Goal: Task Accomplishment & Management: Use online tool/utility

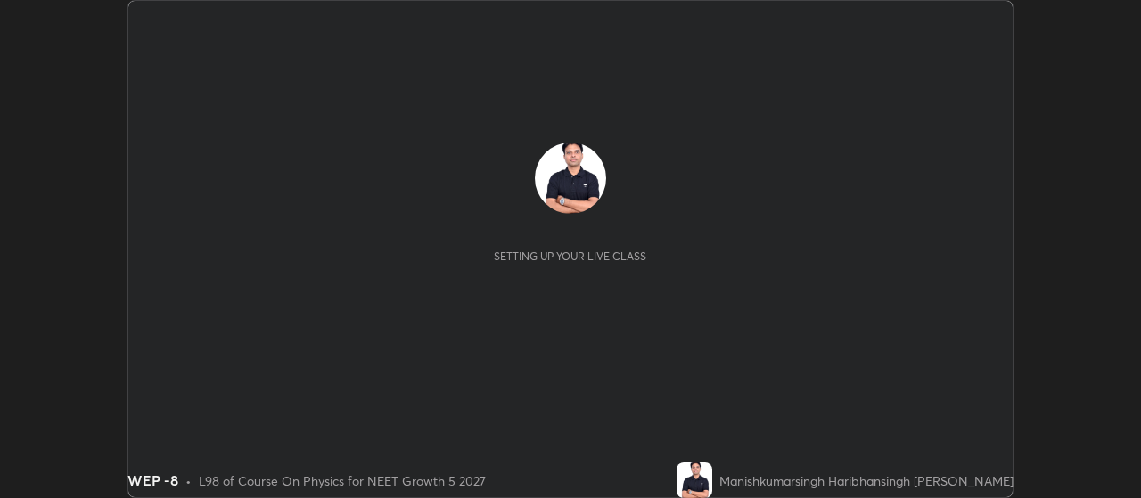
scroll to position [498, 1140]
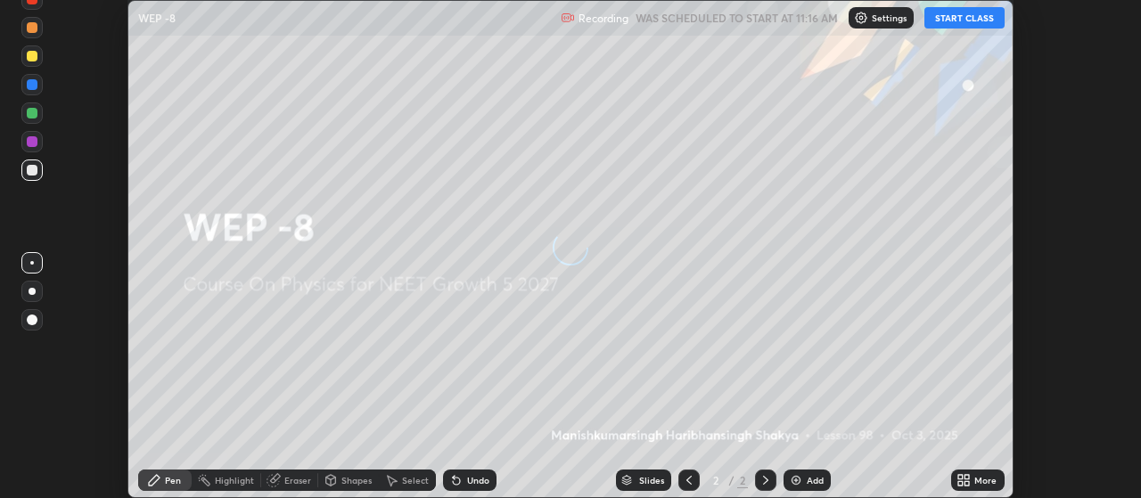
click at [967, 20] on button "START CLASS" at bounding box center [964, 17] width 80 height 21
click at [964, 480] on icon at bounding box center [963, 480] width 14 height 14
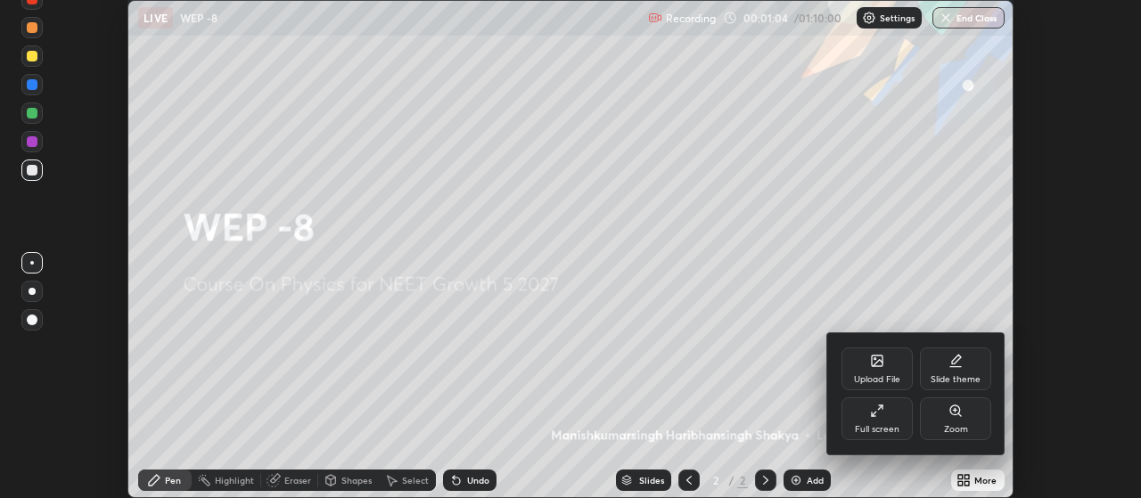
click at [876, 375] on div "Upload File" at bounding box center [877, 379] width 46 height 9
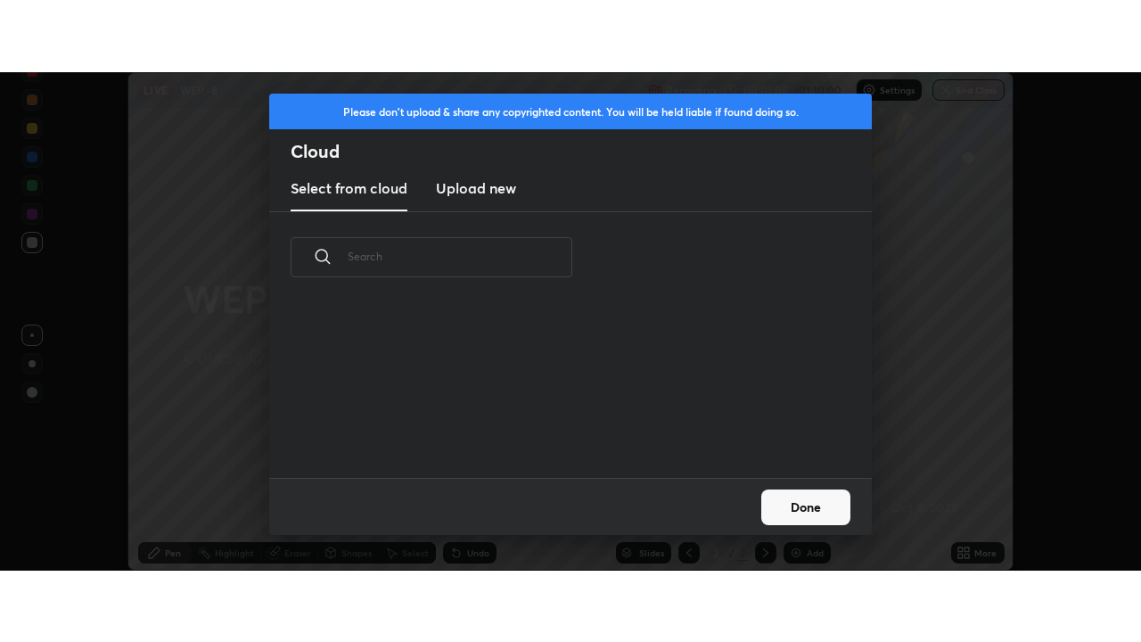
scroll to position [175, 572]
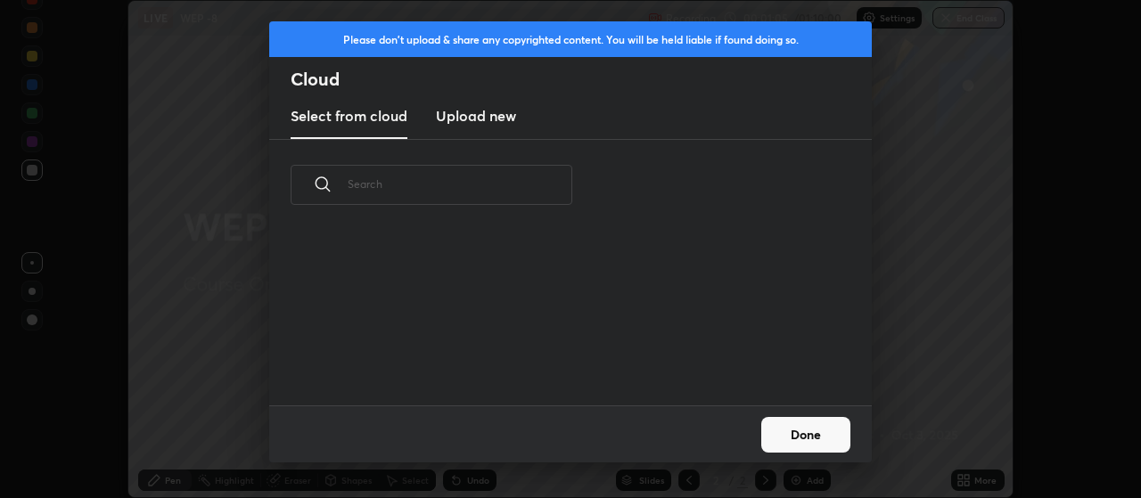
click at [485, 121] on h3 "Upload new" at bounding box center [476, 115] width 80 height 21
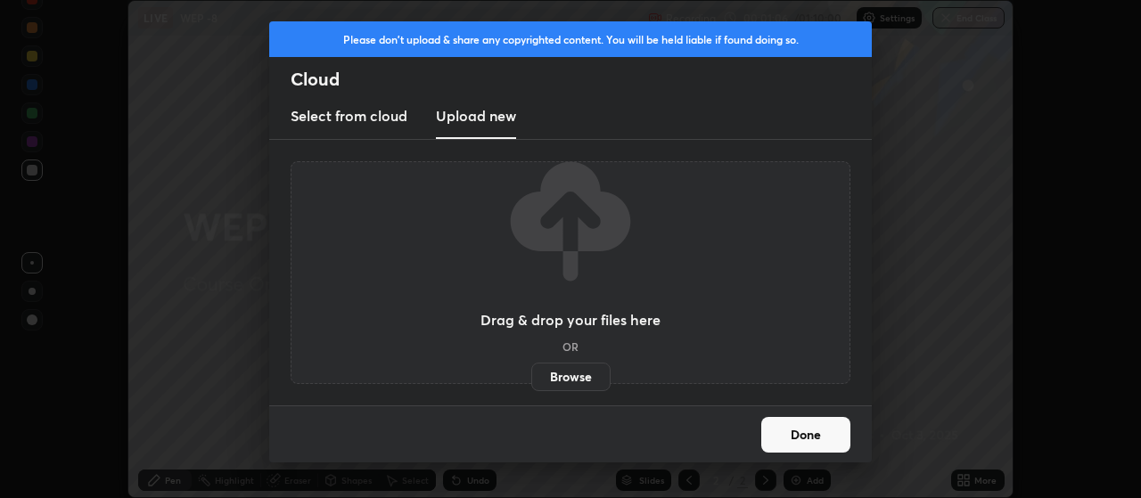
click at [562, 380] on label "Browse" at bounding box center [570, 377] width 79 height 29
click at [531, 380] on input "Browse" at bounding box center [531, 377] width 0 height 29
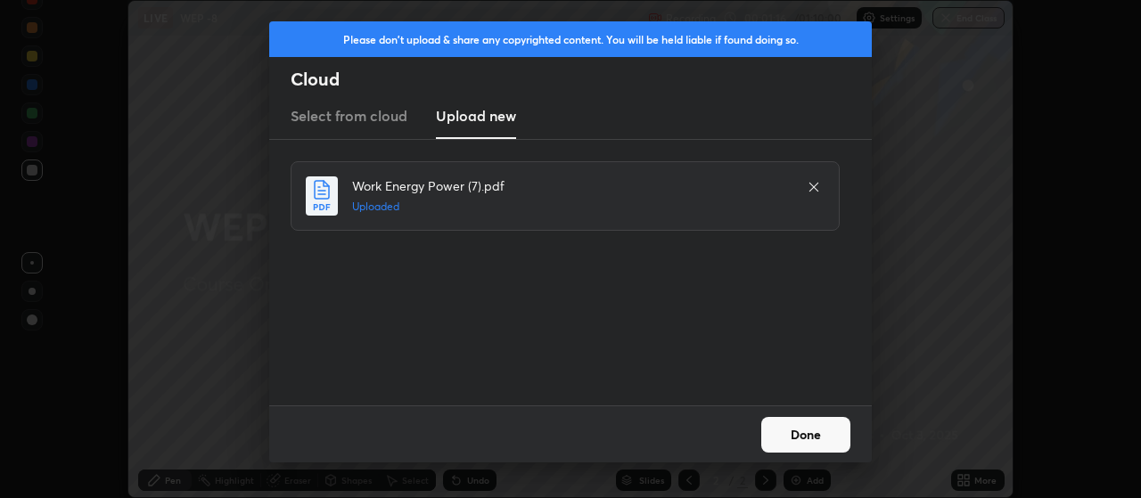
click at [794, 438] on button "Done" at bounding box center [805, 435] width 89 height 36
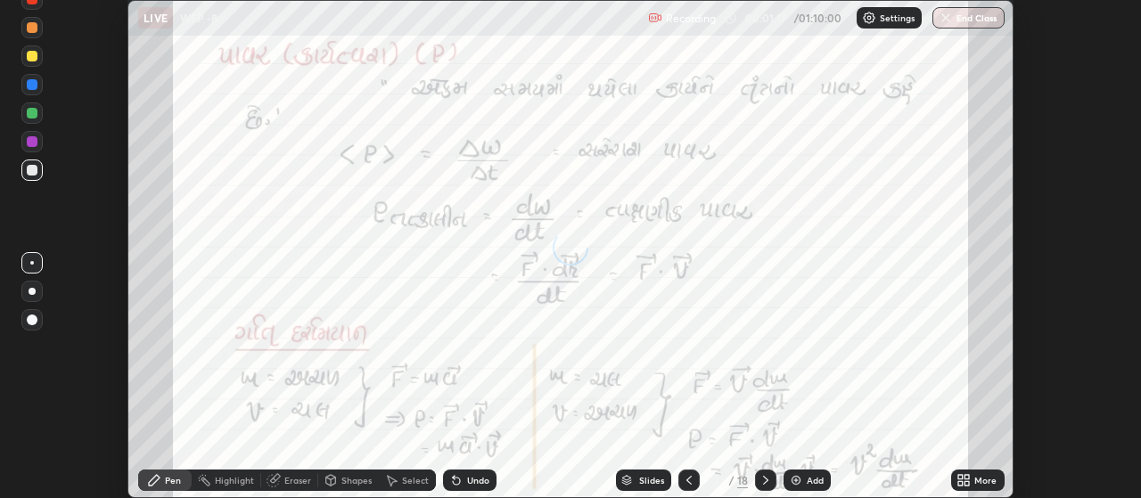
click at [961, 477] on icon at bounding box center [960, 477] width 4 height 4
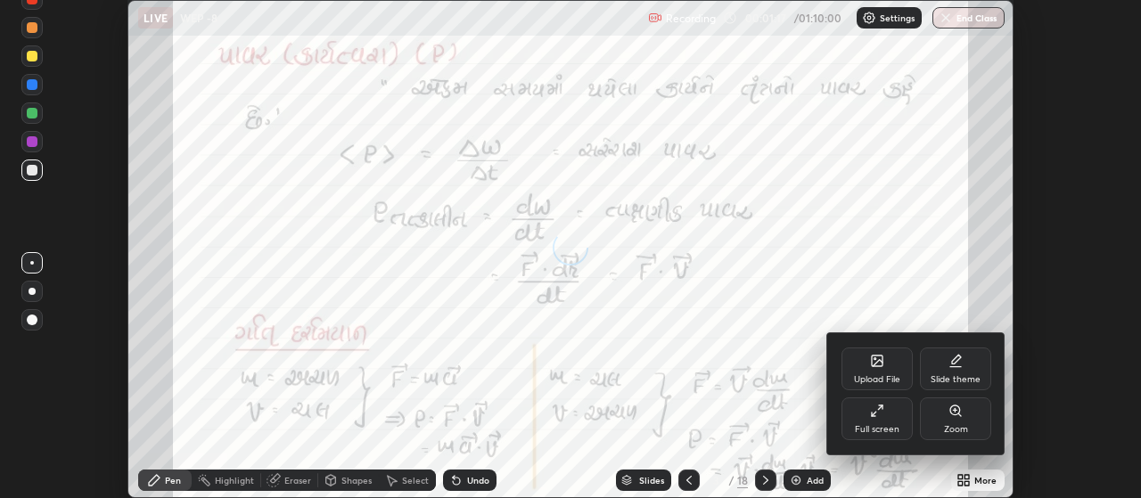
click at [880, 417] on icon at bounding box center [877, 411] width 14 height 14
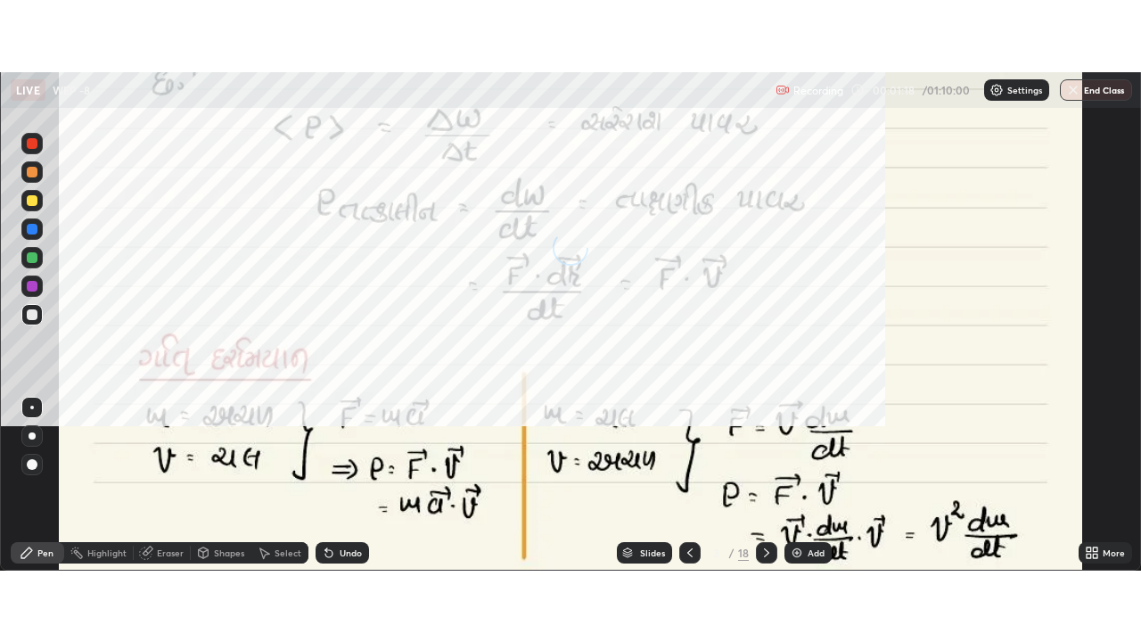
scroll to position [642, 1141]
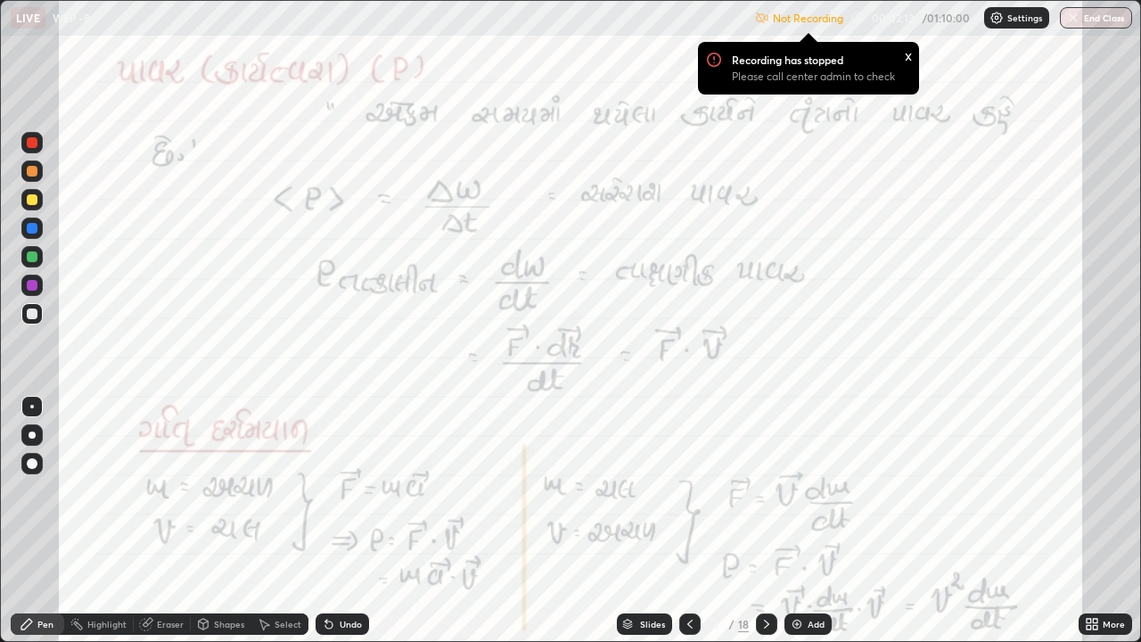
click at [31, 462] on div at bounding box center [32, 463] width 11 height 11
click at [29, 174] on div at bounding box center [32, 171] width 11 height 11
click at [637, 497] on div "Slides" at bounding box center [644, 623] width 55 height 21
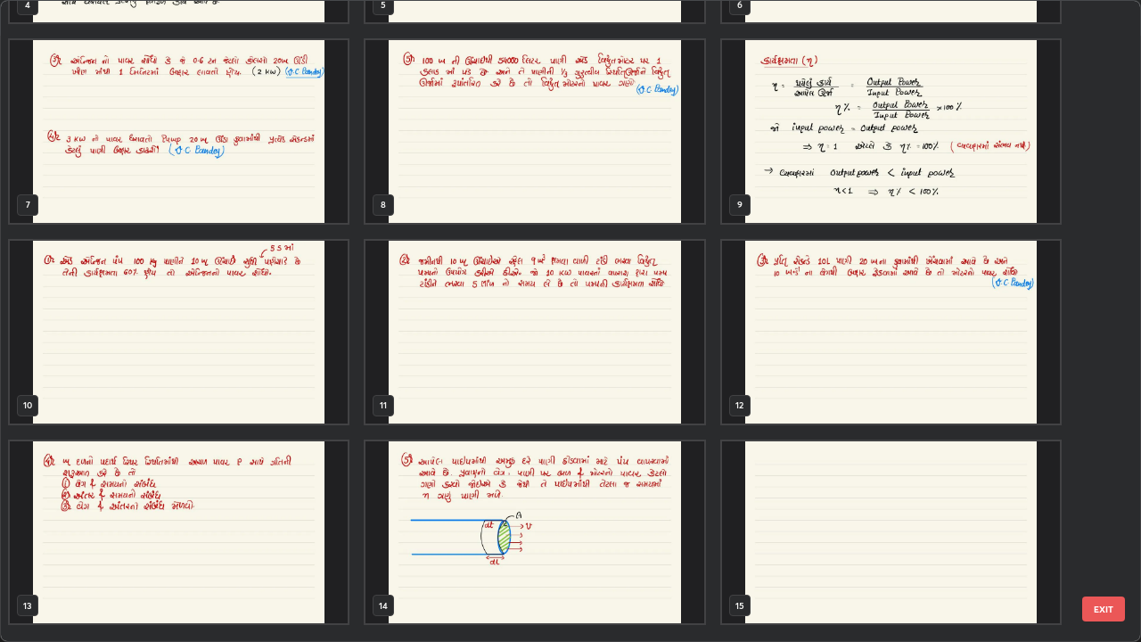
scroll to position [0, 0]
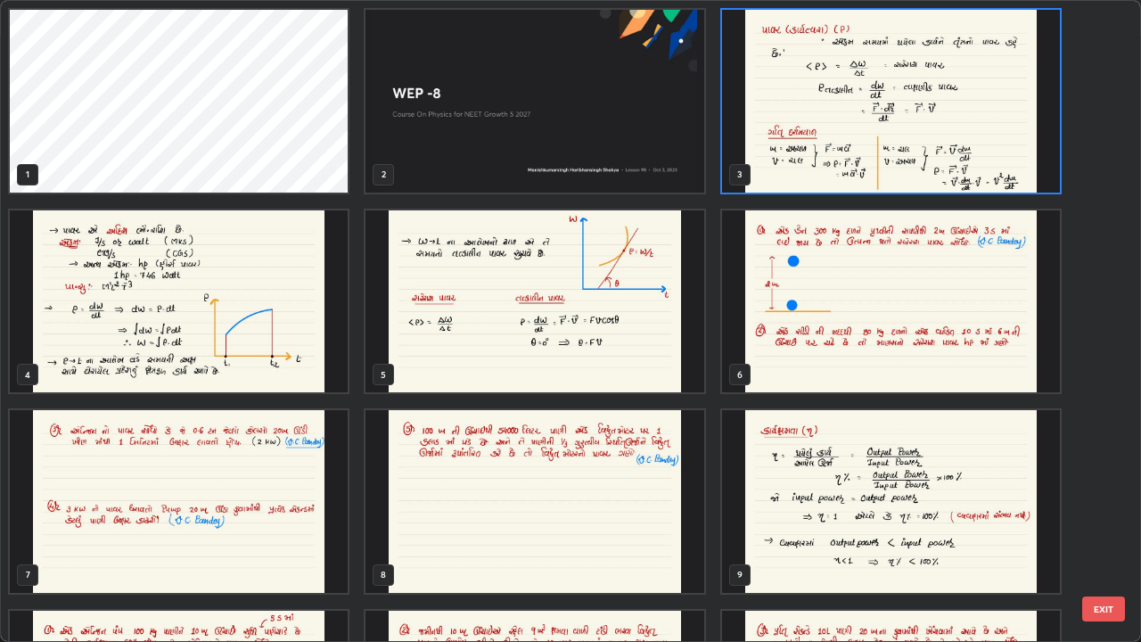
click at [783, 137] on img "grid" at bounding box center [891, 101] width 338 height 183
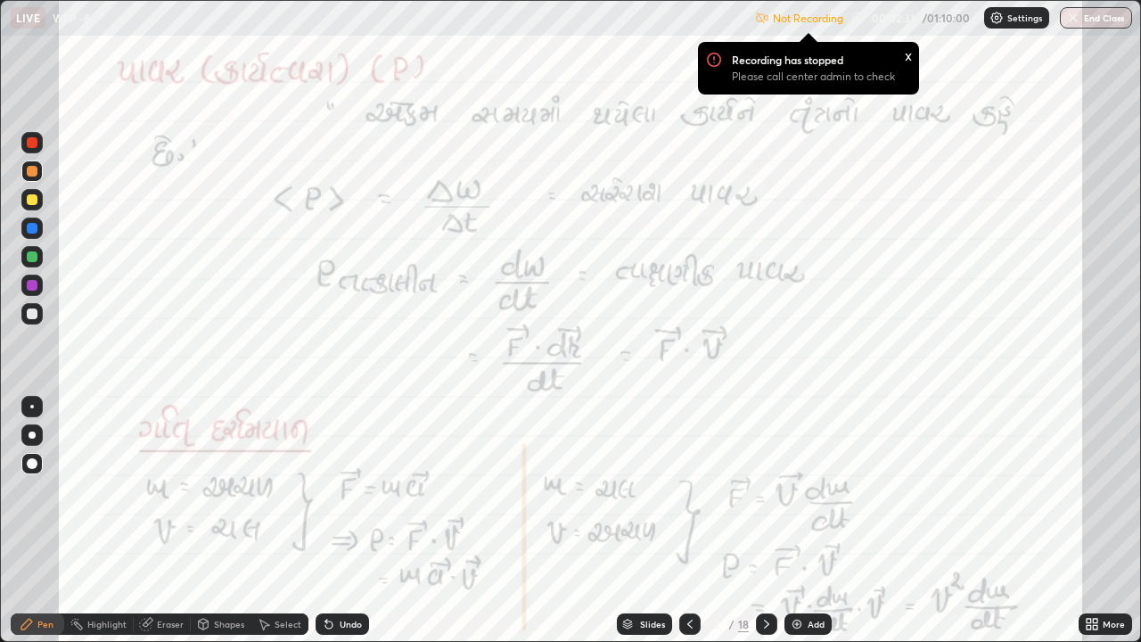
click at [792, 142] on img "grid" at bounding box center [891, 101] width 338 height 183
click at [790, 142] on img "grid" at bounding box center [891, 101] width 338 height 183
click at [1008, 17] on p "Settings" at bounding box center [1024, 17] width 35 height 9
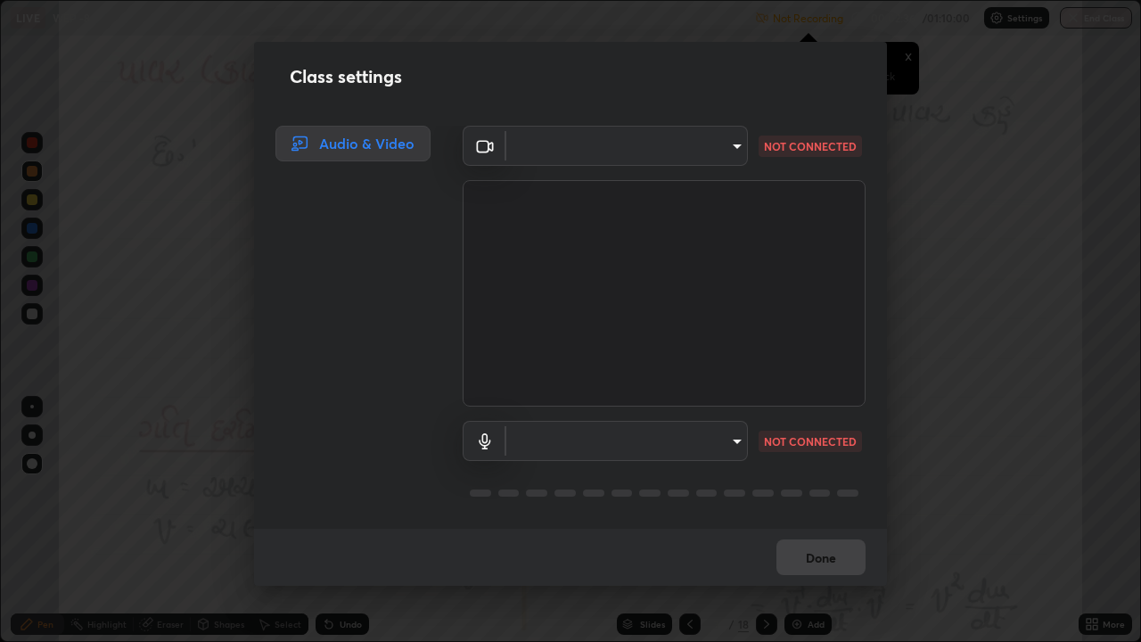
type input "80c3748f7047bfa8a2e3beb73f5809e9ad7c39e7d775a1a6b919bd05adb1d46d"
type input "30cd0fe227a6024062a7823df00eec3416dedd187d5392b4631e60810d2d8d10"
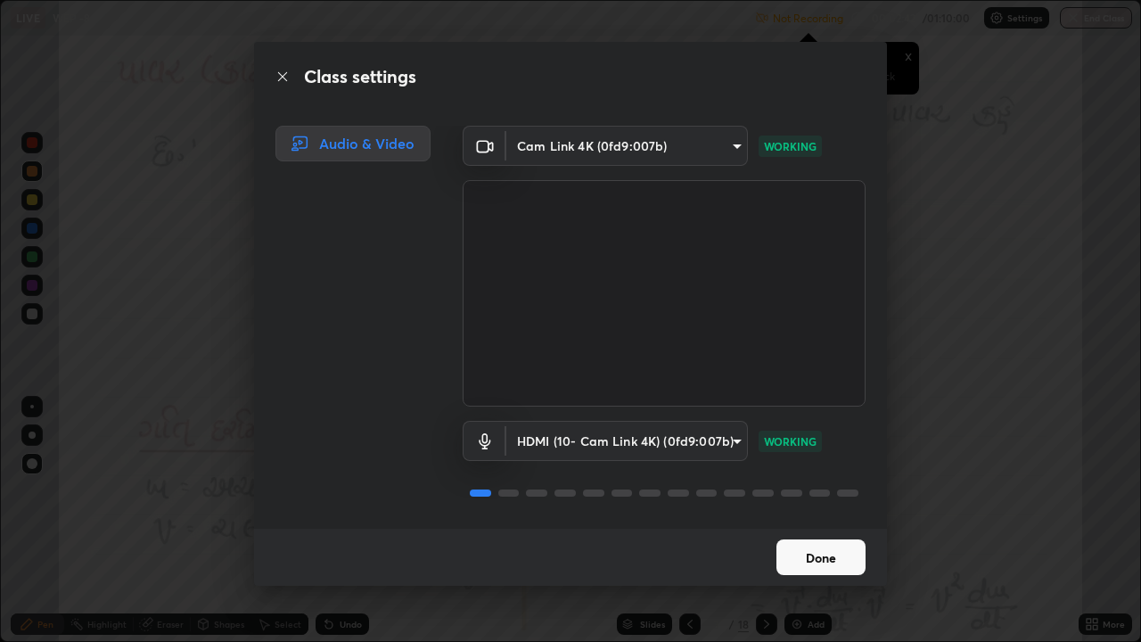
click at [824, 497] on button "Done" at bounding box center [820, 557] width 89 height 36
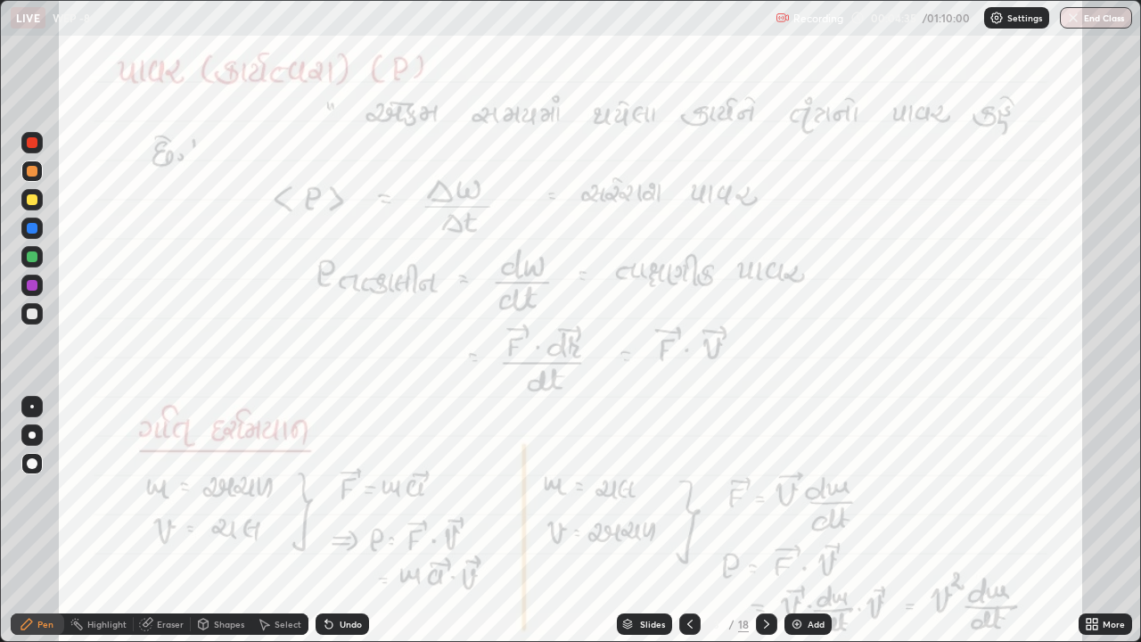
click at [32, 151] on div at bounding box center [31, 142] width 21 height 21
click at [32, 261] on div at bounding box center [32, 256] width 11 height 11
click at [34, 164] on div at bounding box center [31, 170] width 21 height 21
click at [765, 497] on icon at bounding box center [766, 624] width 14 height 14
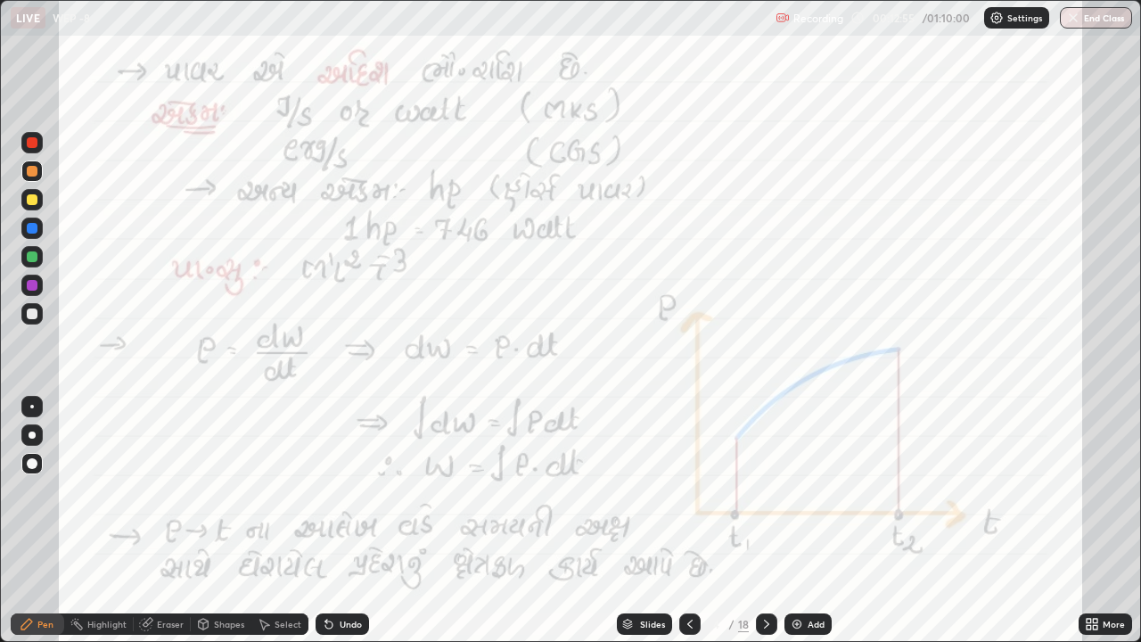
click at [31, 289] on div at bounding box center [32, 285] width 11 height 11
click at [228, 497] on div "Shapes" at bounding box center [229, 623] width 30 height 9
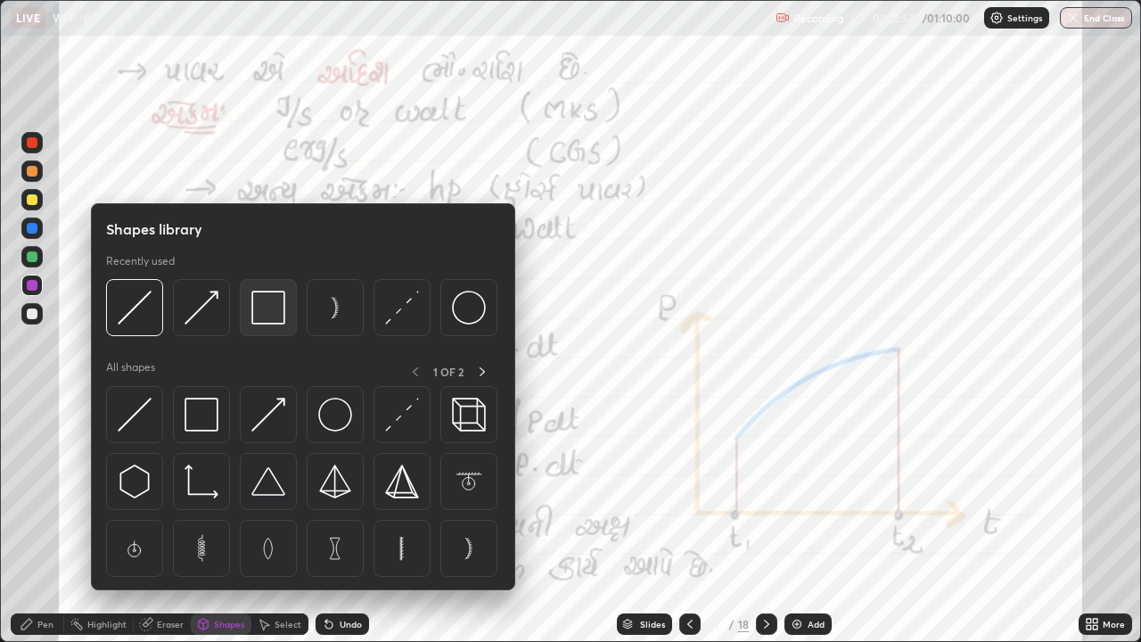
click at [262, 322] on img at bounding box center [268, 307] width 34 height 34
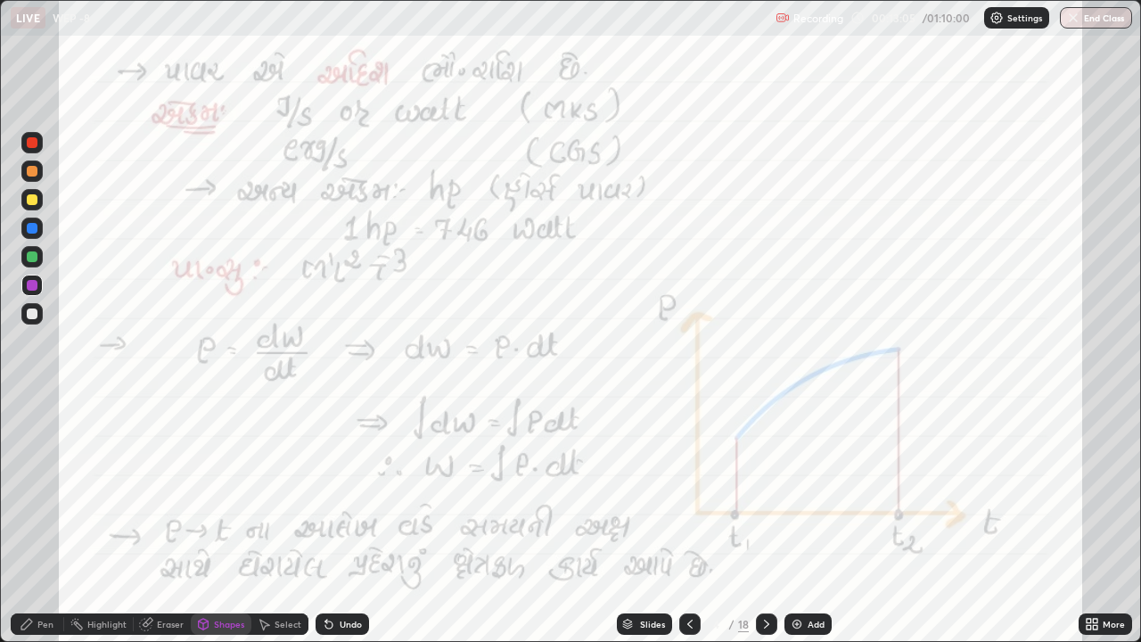
click at [26, 497] on icon at bounding box center [26, 623] width 11 height 11
click at [763, 497] on icon at bounding box center [766, 624] width 14 height 14
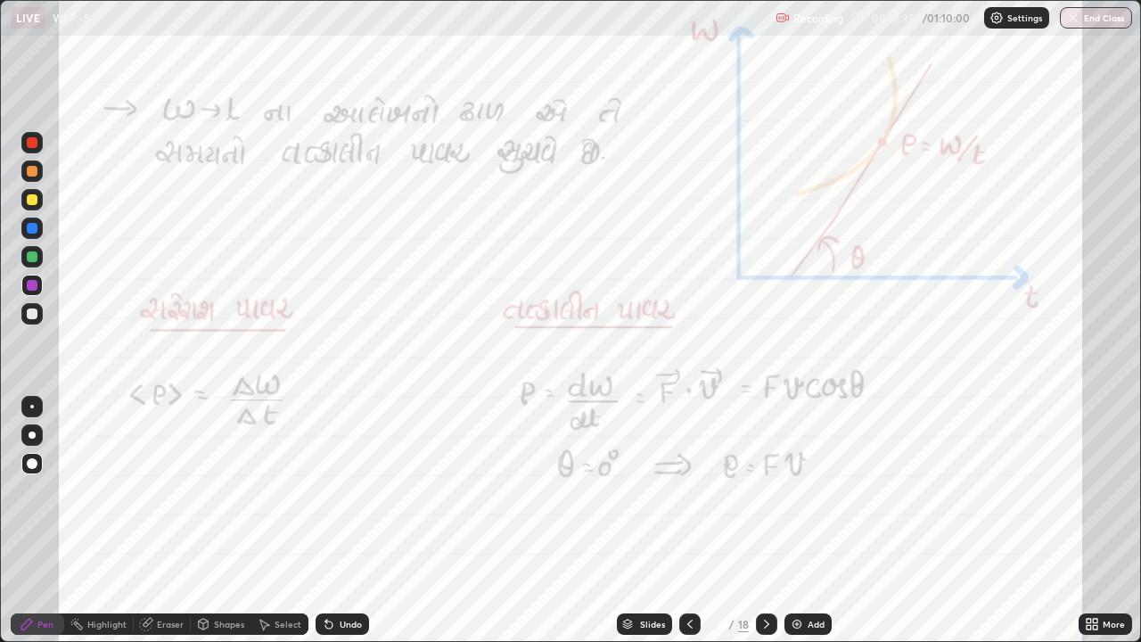
click at [688, 497] on icon at bounding box center [690, 624] width 14 height 14
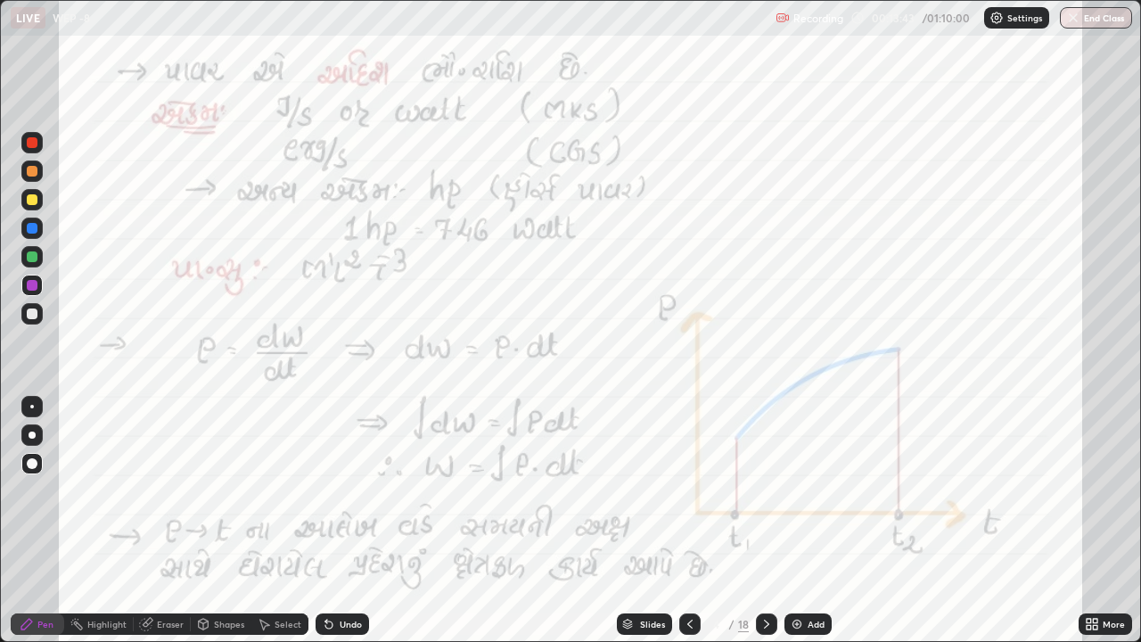
click at [764, 497] on icon at bounding box center [766, 623] width 5 height 9
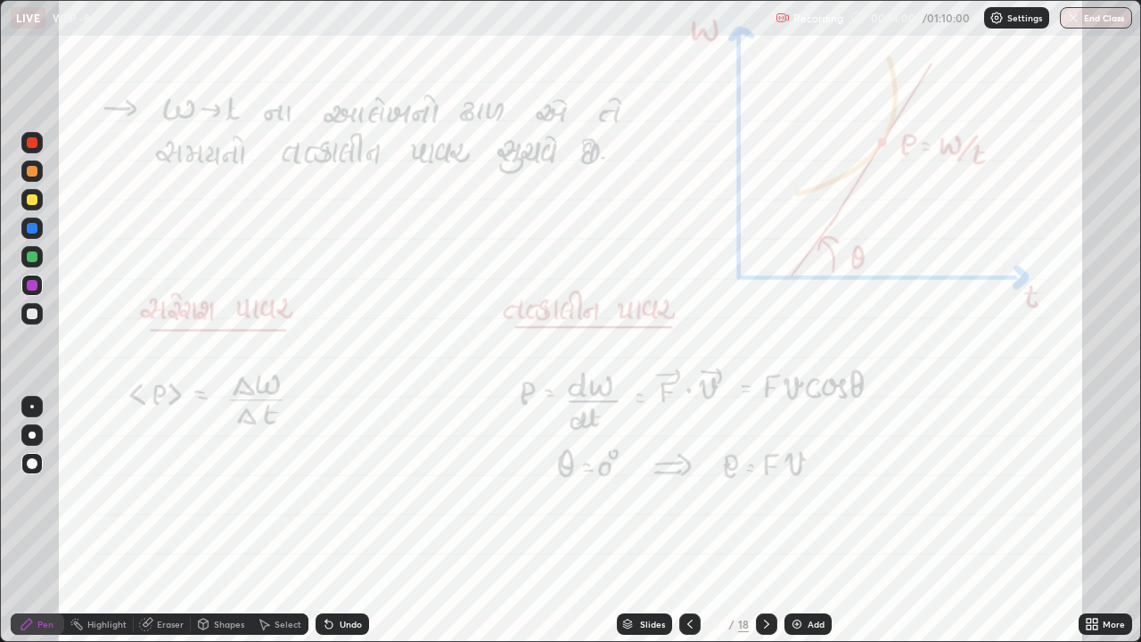
click at [763, 497] on icon at bounding box center [766, 624] width 14 height 14
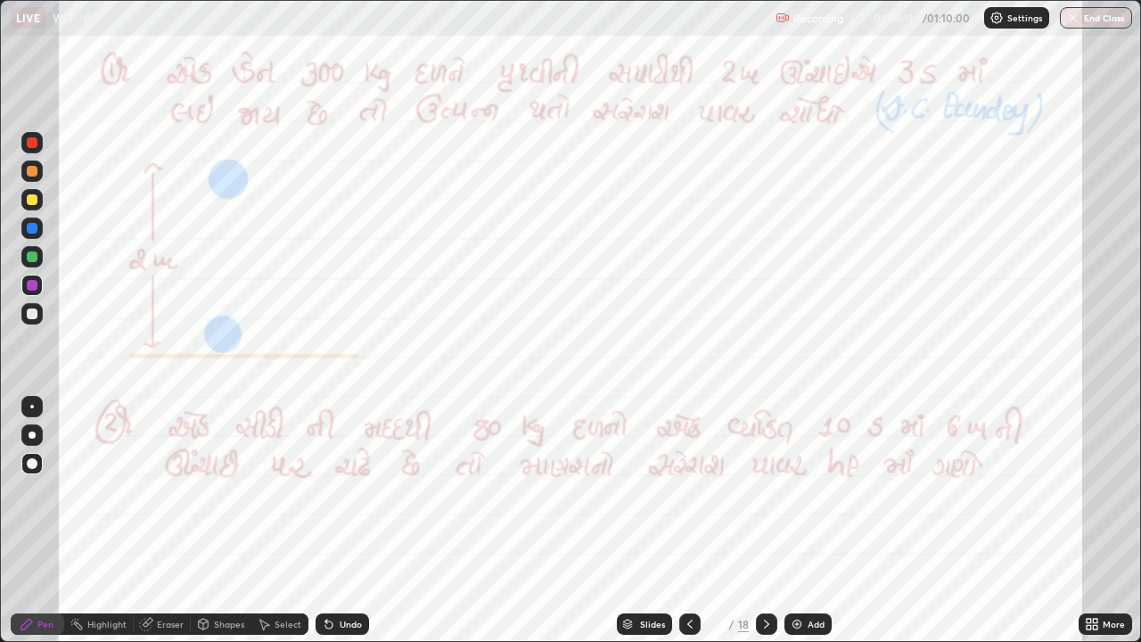
click at [33, 175] on div at bounding box center [32, 171] width 11 height 11
click at [688, 497] on icon at bounding box center [690, 624] width 14 height 14
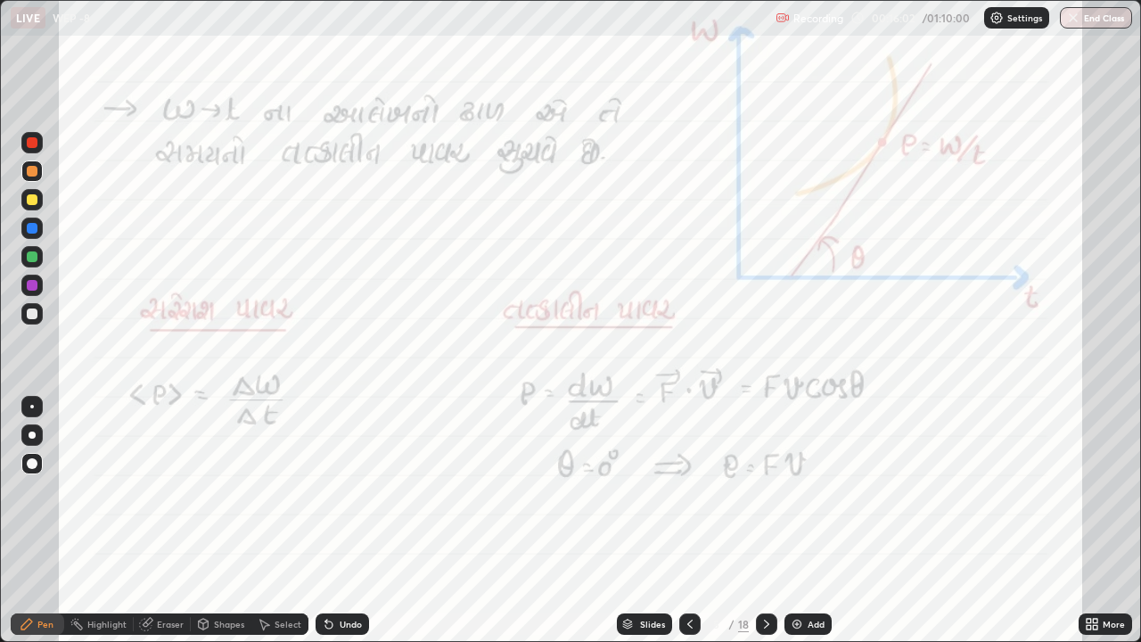
click at [685, 497] on icon at bounding box center [690, 624] width 14 height 14
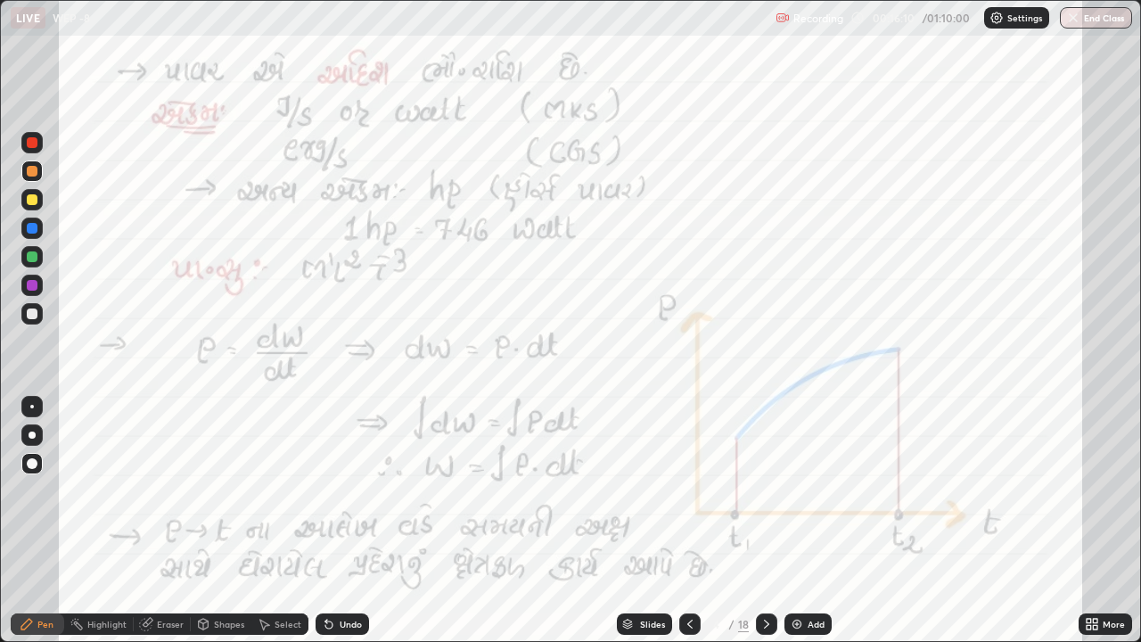
click at [762, 497] on icon at bounding box center [766, 624] width 14 height 14
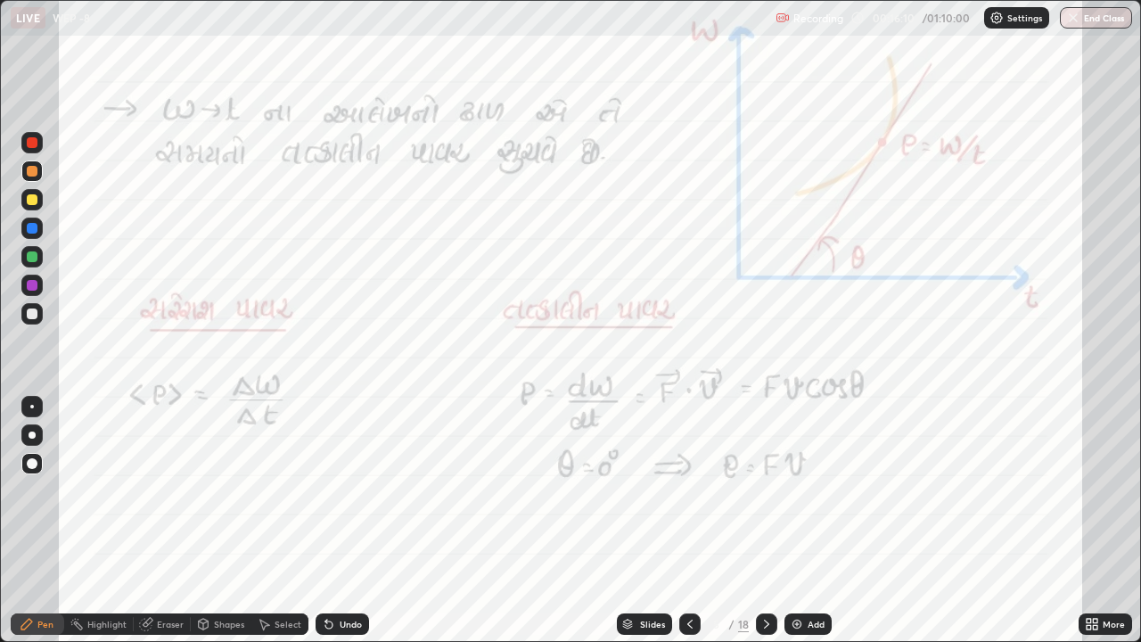
click at [765, 497] on icon at bounding box center [766, 624] width 14 height 14
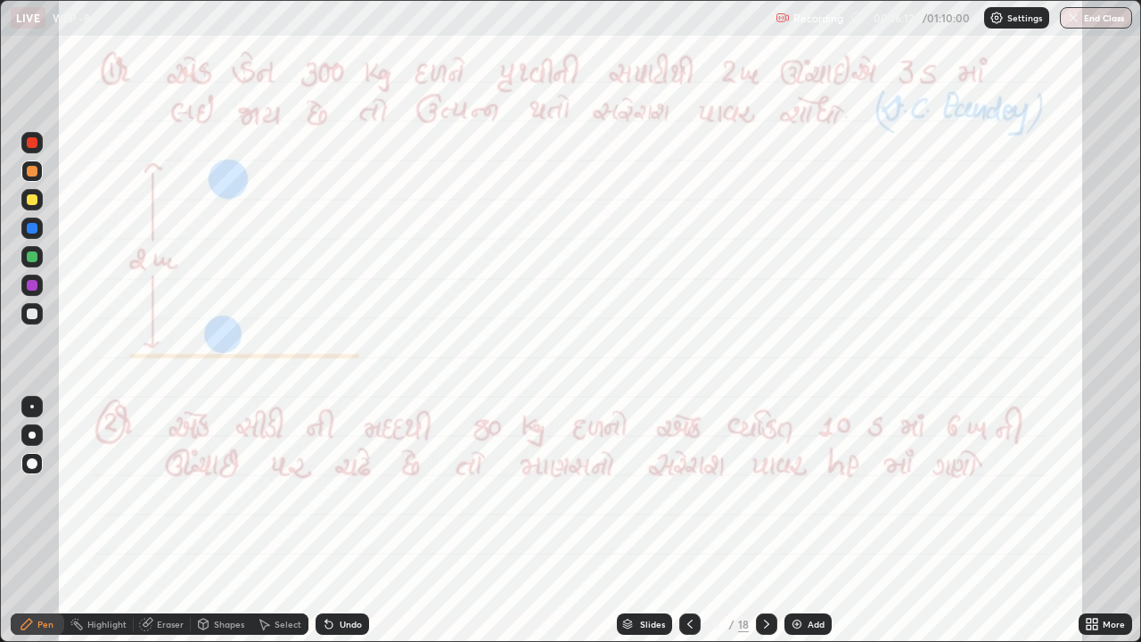
click at [31, 227] on div at bounding box center [32, 228] width 11 height 11
click at [763, 497] on icon at bounding box center [766, 624] width 14 height 14
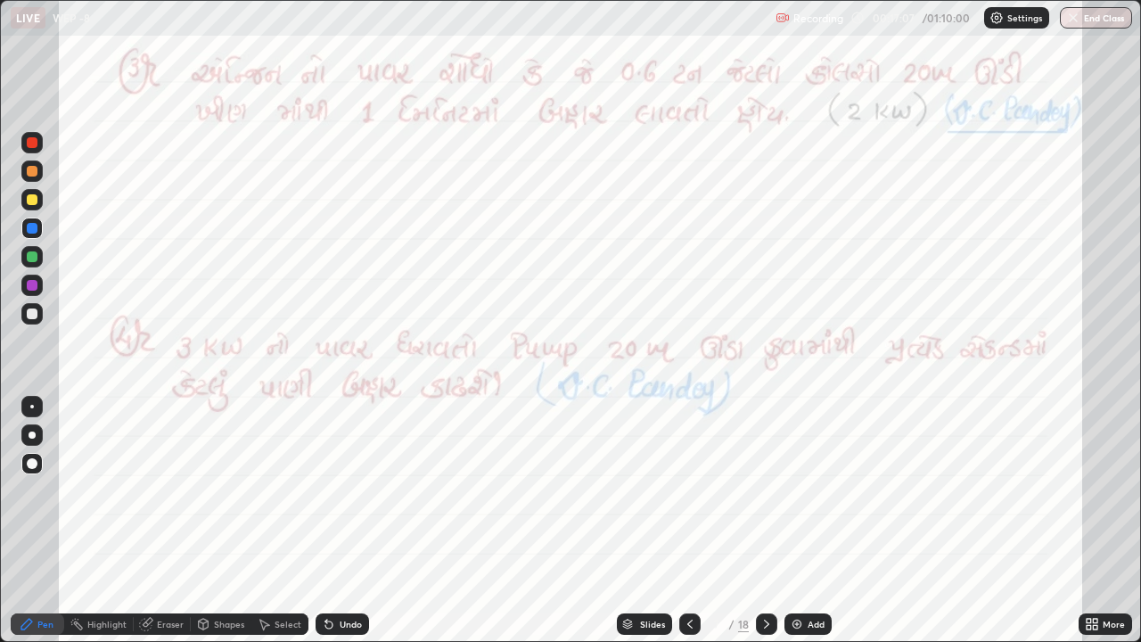
click at [28, 147] on div at bounding box center [31, 142] width 21 height 21
click at [29, 169] on div at bounding box center [32, 171] width 11 height 11
click at [32, 142] on div at bounding box center [32, 142] width 11 height 11
click at [30, 173] on div at bounding box center [32, 171] width 11 height 11
click at [30, 251] on div at bounding box center [32, 256] width 11 height 11
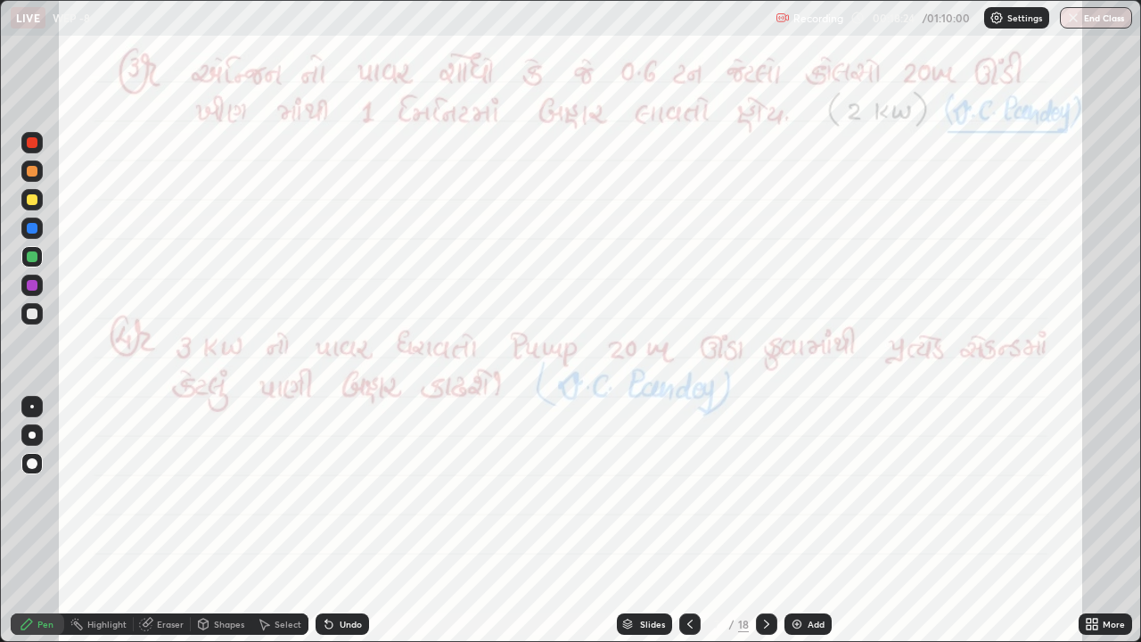
click at [29, 176] on div at bounding box center [32, 171] width 11 height 11
click at [29, 283] on div at bounding box center [32, 285] width 11 height 11
click at [27, 315] on div at bounding box center [32, 313] width 11 height 11
click at [30, 287] on div at bounding box center [32, 285] width 11 height 11
click at [27, 257] on div at bounding box center [32, 256] width 11 height 11
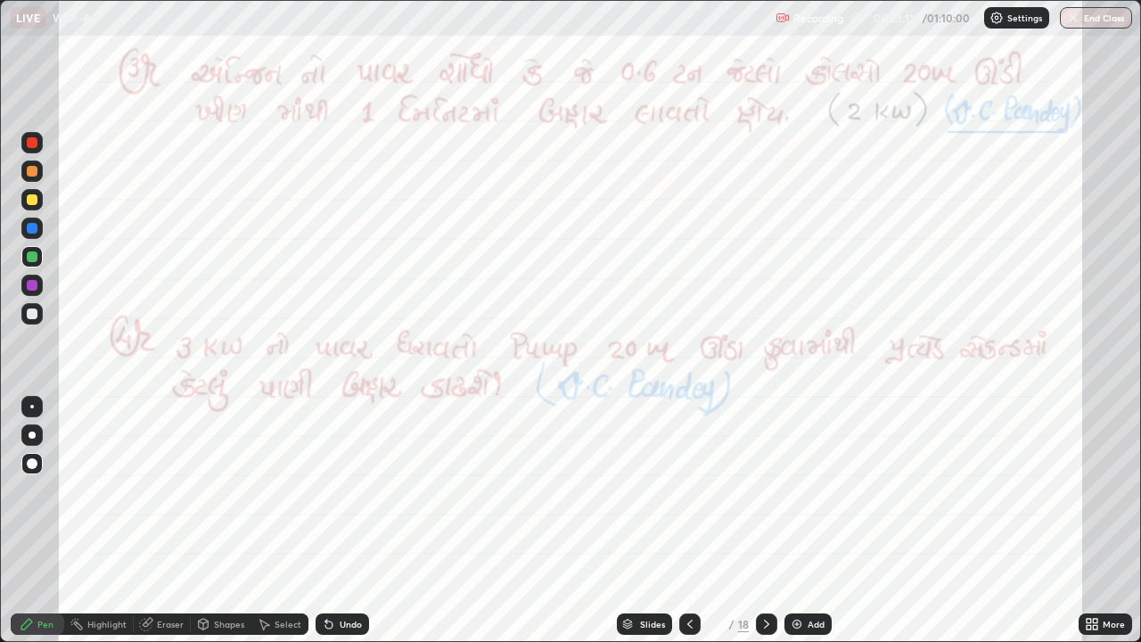
click at [33, 252] on div at bounding box center [32, 256] width 11 height 11
click at [29, 177] on div at bounding box center [31, 170] width 21 height 21
click at [32, 286] on div at bounding box center [32, 285] width 11 height 11
click at [765, 497] on icon at bounding box center [766, 623] width 5 height 9
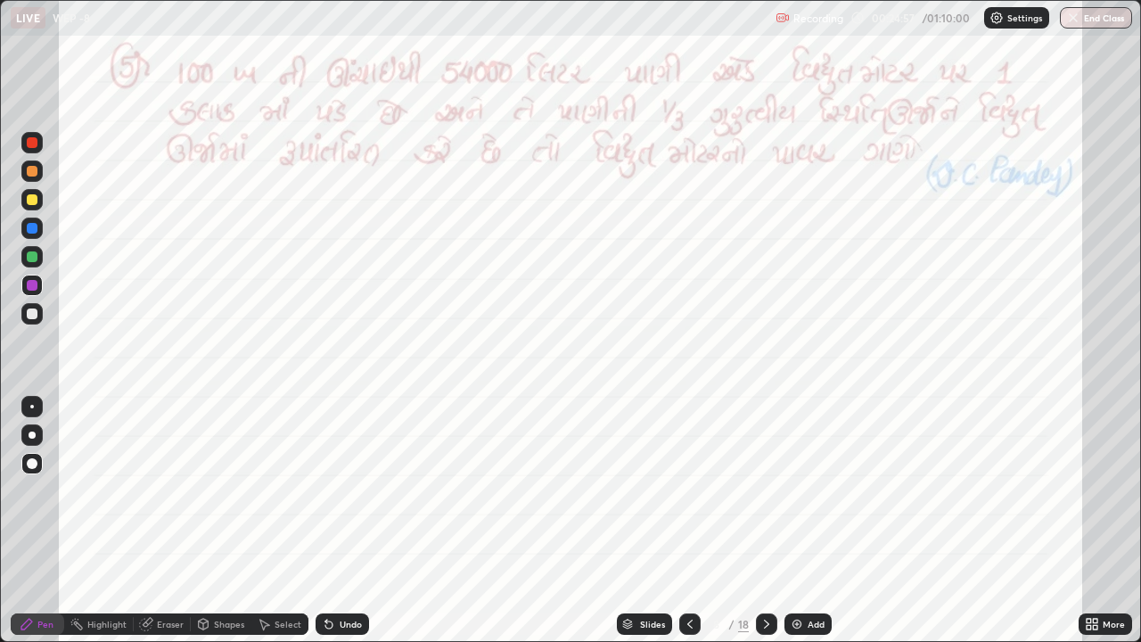
click at [229, 497] on div "Shapes" at bounding box center [229, 623] width 30 height 9
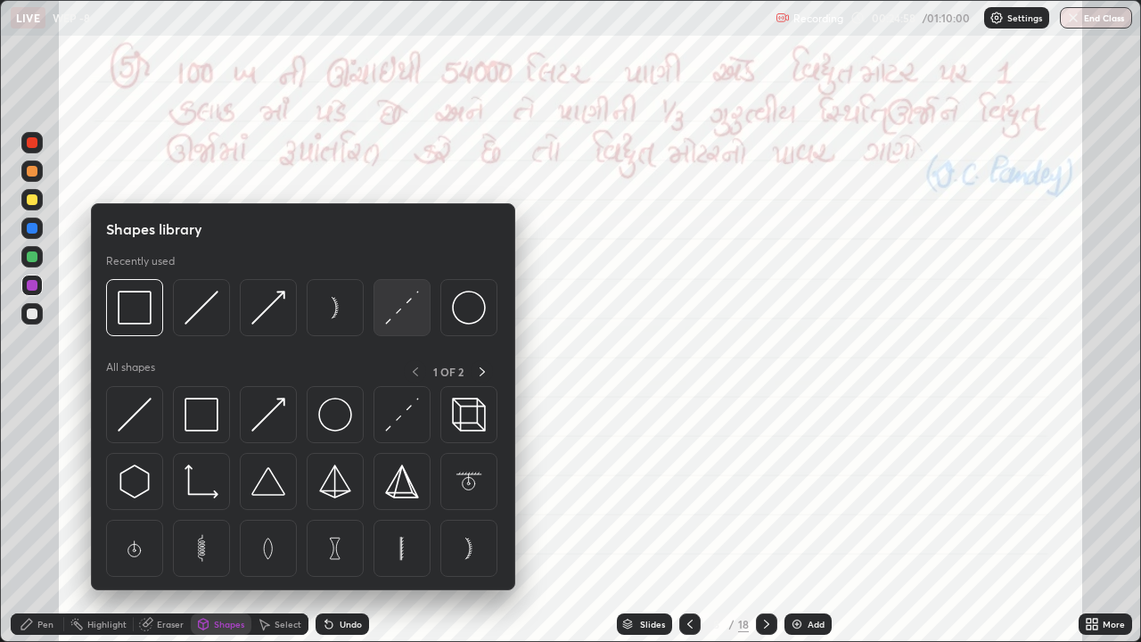
click at [393, 312] on img at bounding box center [402, 307] width 34 height 34
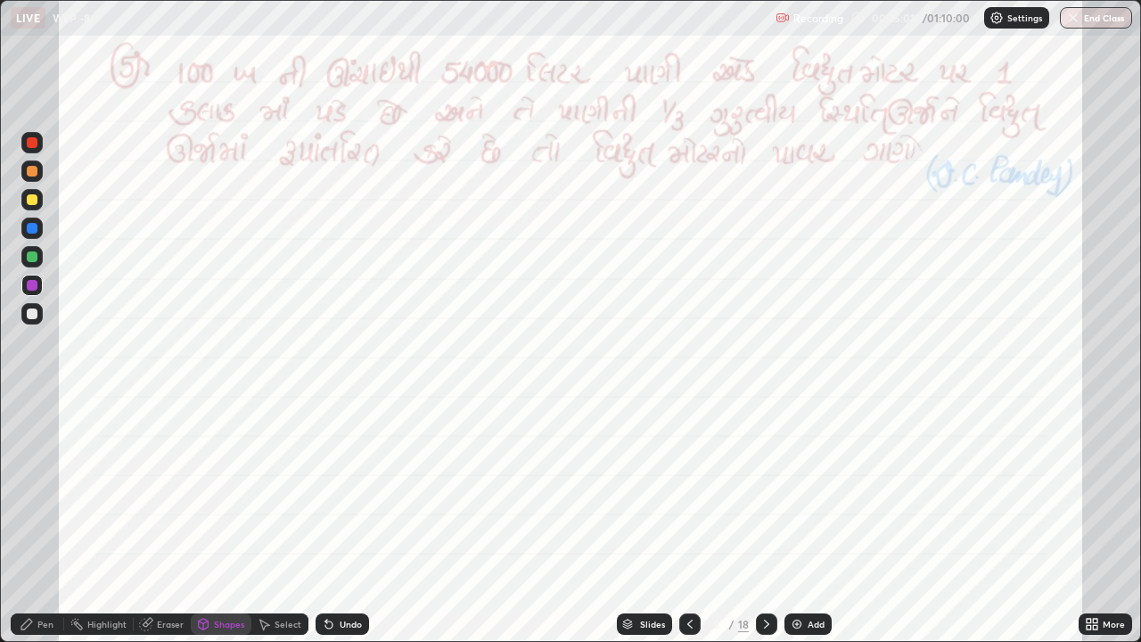
click at [42, 497] on div "Pen" at bounding box center [45, 623] width 16 height 9
click at [24, 175] on div at bounding box center [31, 170] width 21 height 21
click at [34, 230] on div at bounding box center [32, 228] width 11 height 11
click at [29, 284] on div at bounding box center [32, 285] width 11 height 11
click at [28, 202] on div at bounding box center [32, 199] width 11 height 11
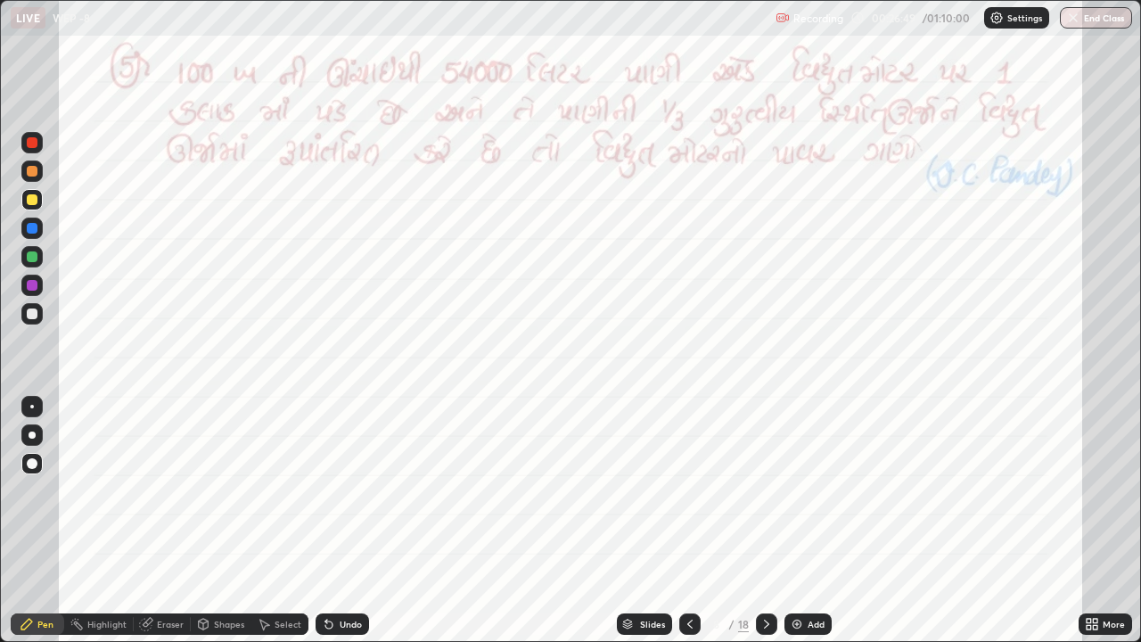
click at [32, 169] on div at bounding box center [32, 171] width 11 height 11
click at [765, 497] on icon at bounding box center [766, 624] width 14 height 14
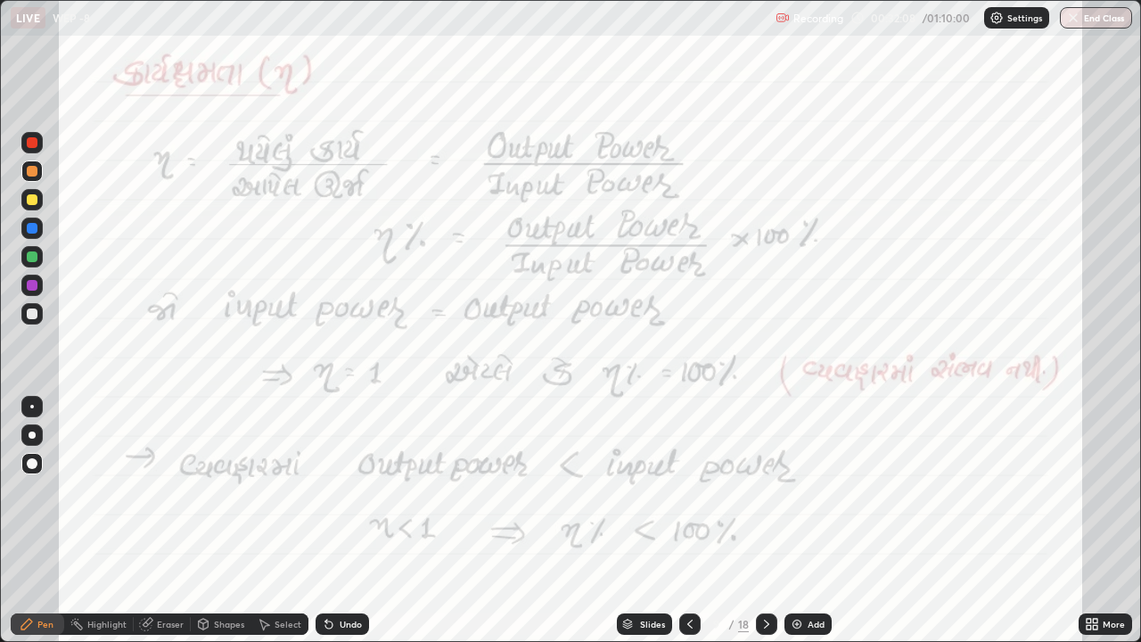
click at [765, 497] on icon at bounding box center [766, 624] width 14 height 14
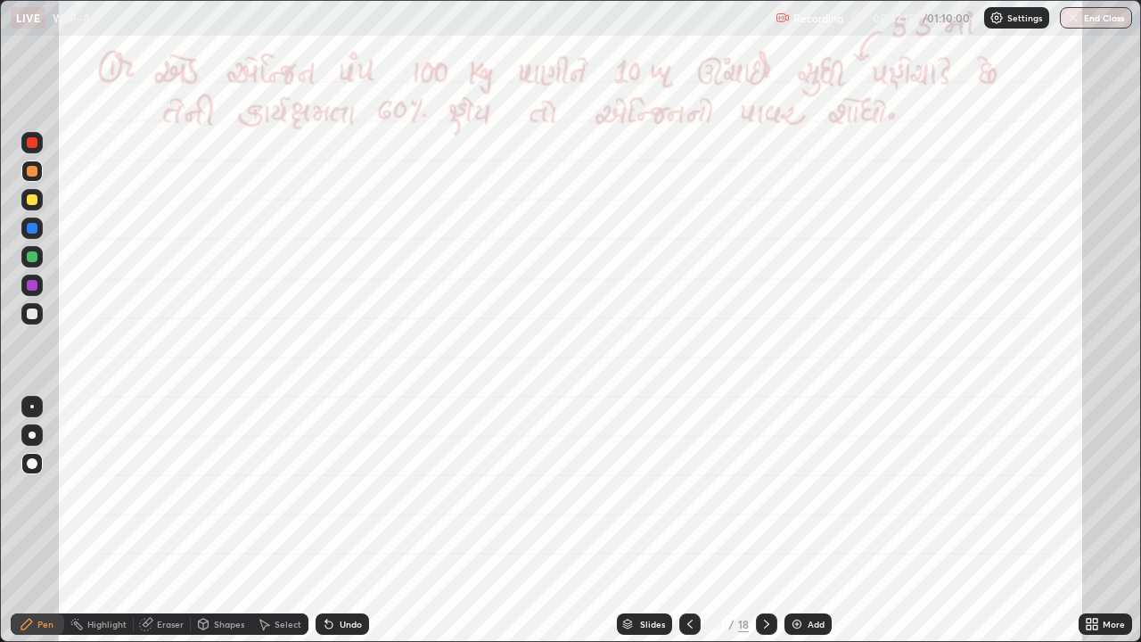
click at [687, 497] on icon at bounding box center [689, 623] width 5 height 9
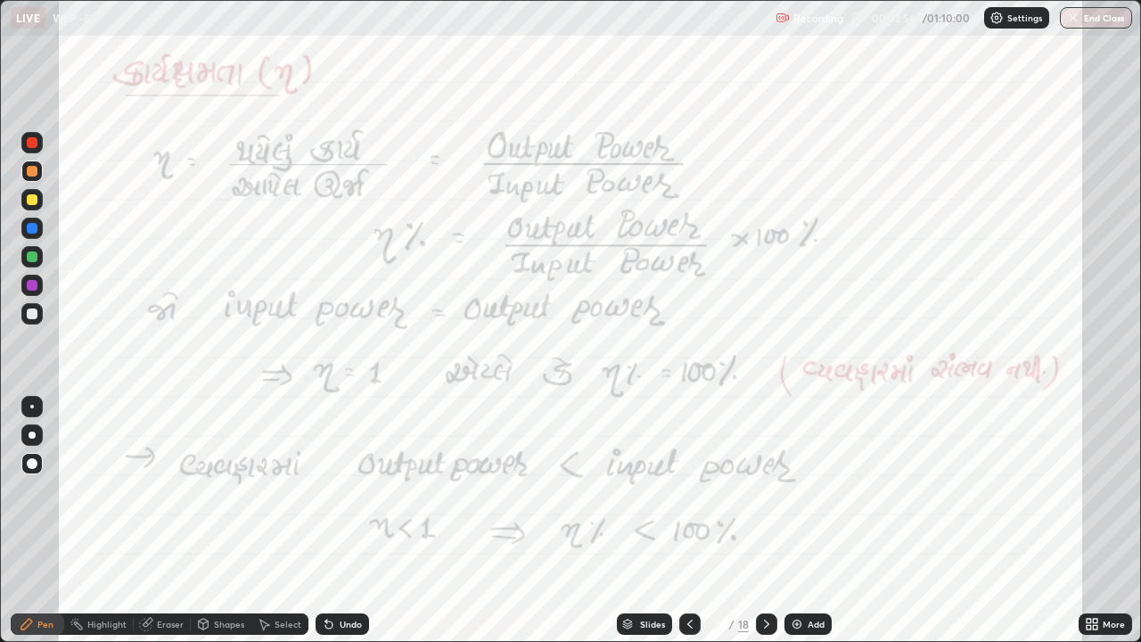
click at [757, 497] on div at bounding box center [766, 623] width 21 height 21
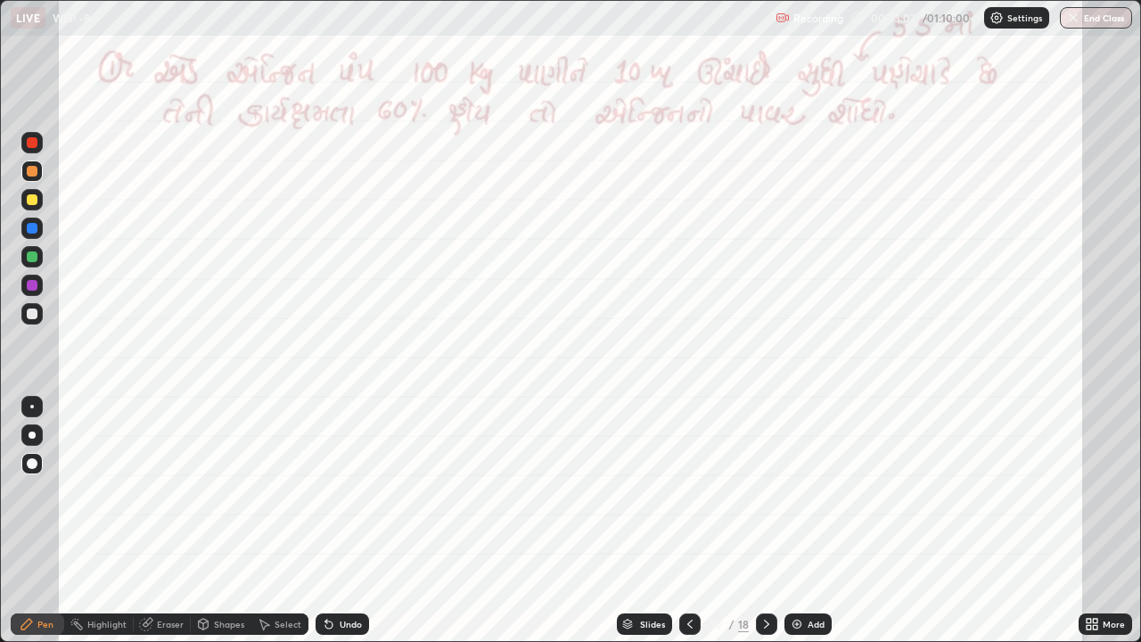
click at [33, 287] on div at bounding box center [32, 285] width 11 height 11
click at [351, 497] on div "Undo" at bounding box center [341, 623] width 53 height 21
click at [348, 497] on div "Undo" at bounding box center [341, 623] width 53 height 21
click at [31, 170] on div at bounding box center [32, 171] width 11 height 11
click at [30, 289] on div at bounding box center [32, 285] width 11 height 11
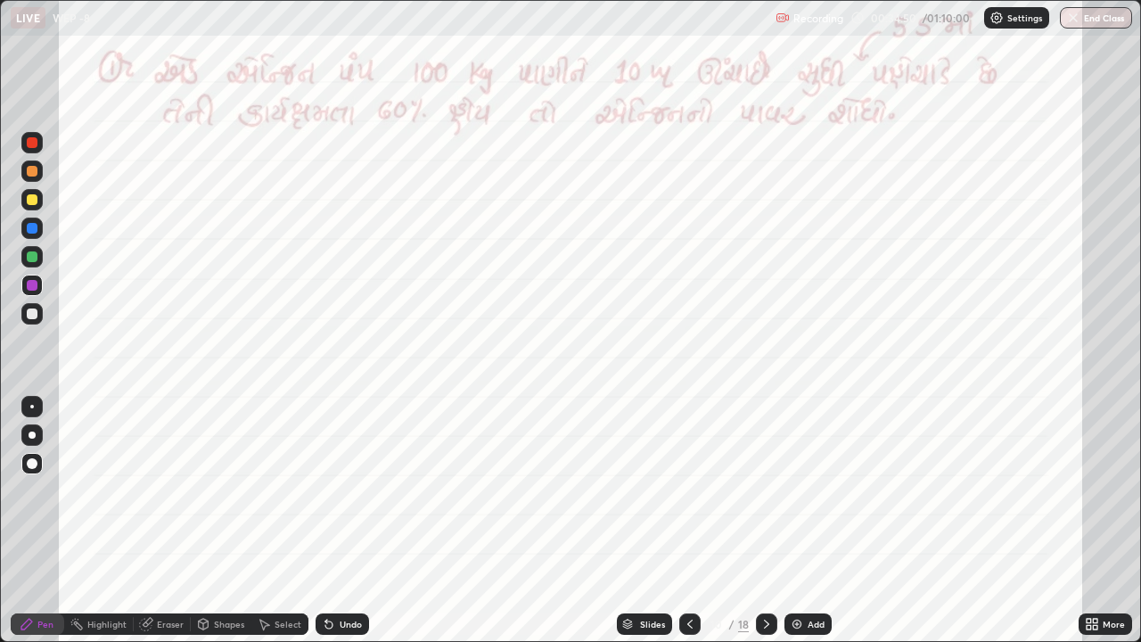
click at [765, 497] on icon at bounding box center [766, 624] width 14 height 14
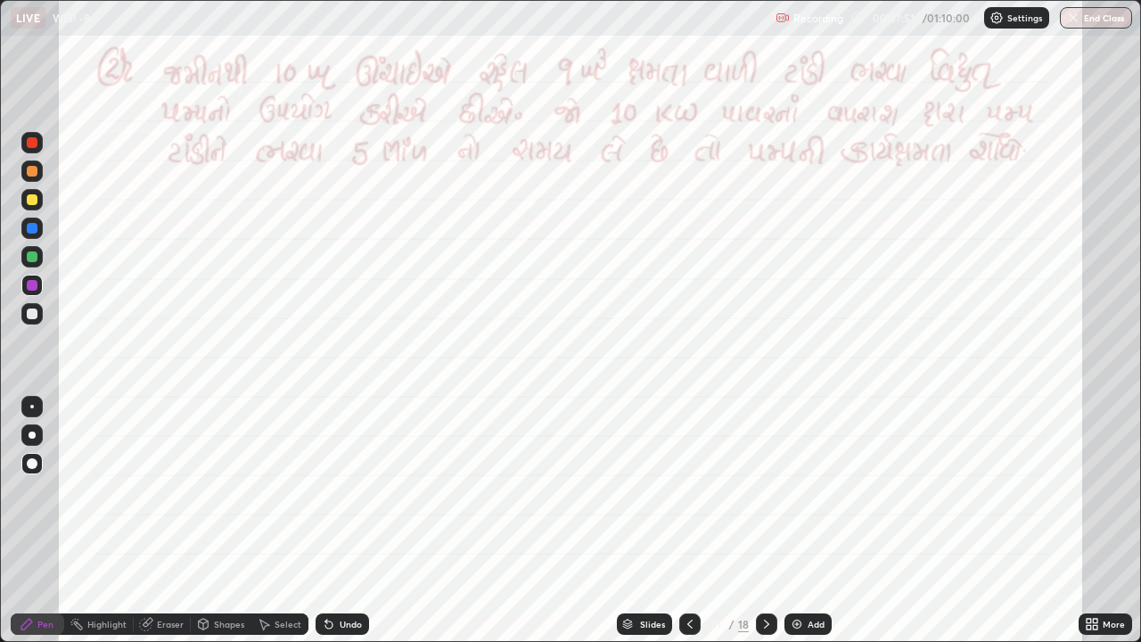
click at [34, 175] on div at bounding box center [32, 171] width 11 height 11
click at [29, 282] on div at bounding box center [32, 285] width 11 height 11
click at [32, 231] on div at bounding box center [32, 228] width 11 height 11
click at [765, 497] on icon at bounding box center [766, 624] width 14 height 14
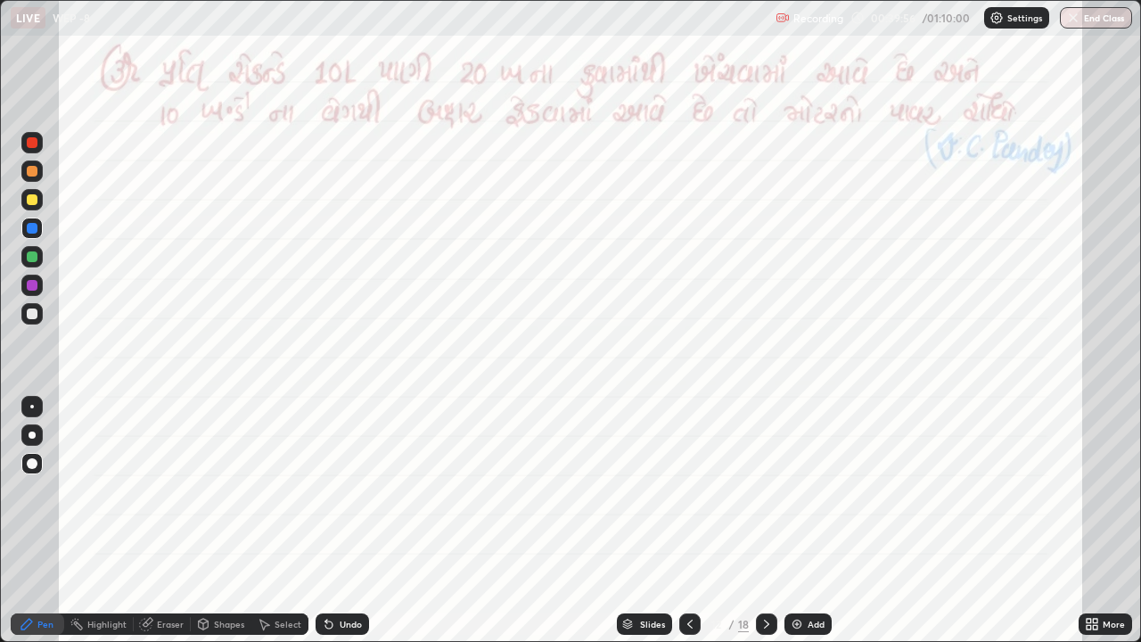
click at [30, 172] on div at bounding box center [32, 171] width 11 height 11
click at [764, 497] on icon at bounding box center [766, 623] width 5 height 9
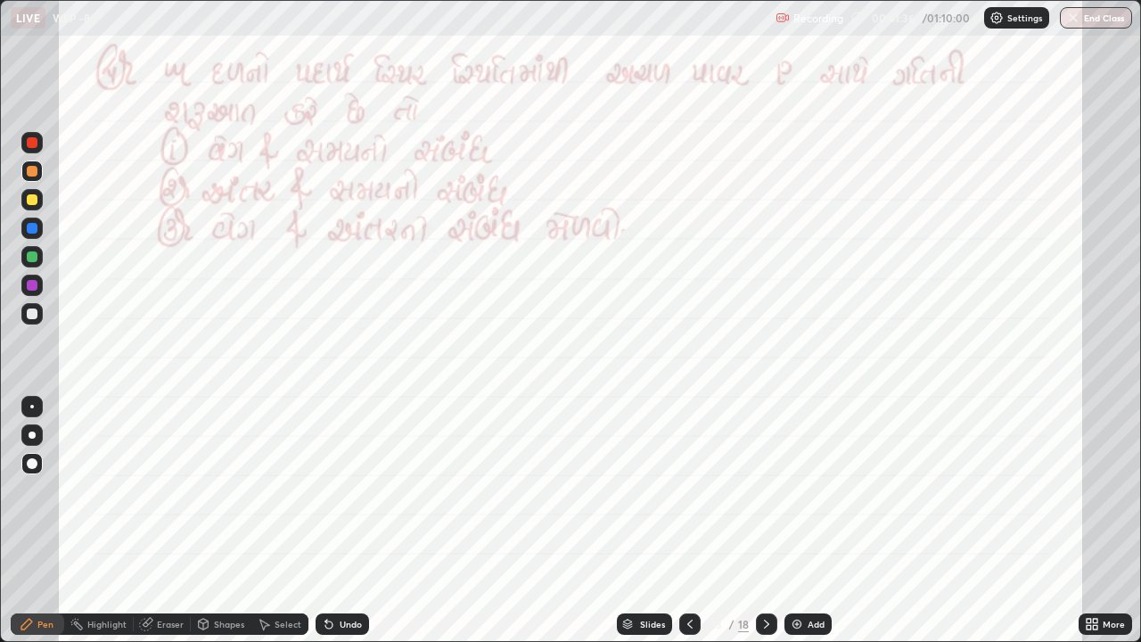
click at [30, 287] on div at bounding box center [32, 285] width 11 height 11
click at [32, 176] on div at bounding box center [32, 171] width 11 height 11
click at [766, 497] on icon at bounding box center [766, 624] width 14 height 14
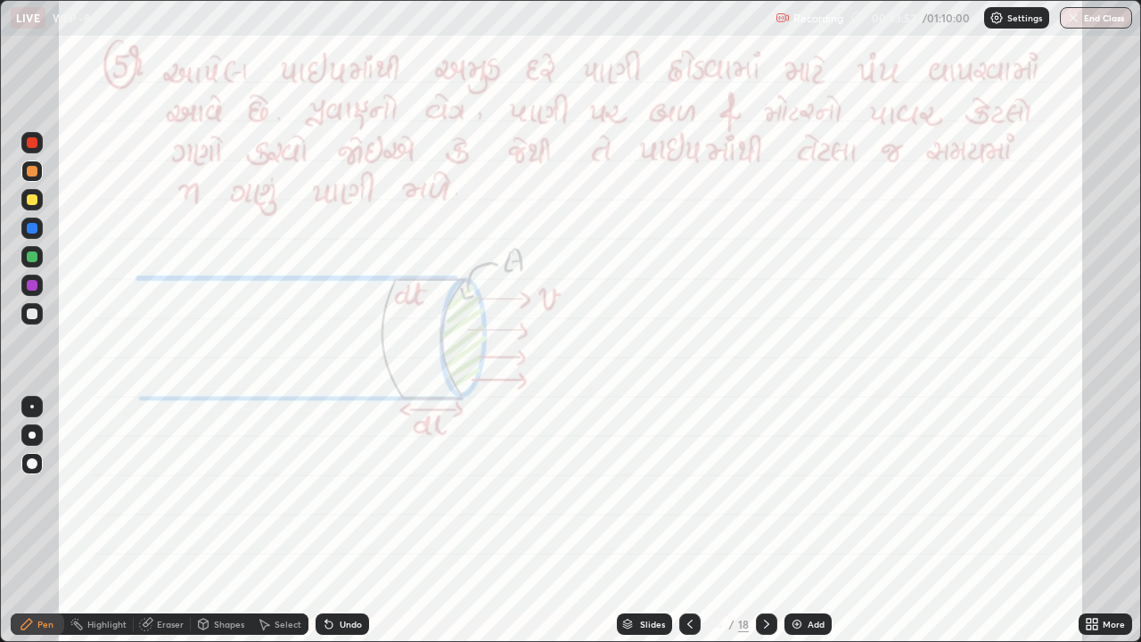
click at [691, 497] on icon at bounding box center [690, 624] width 14 height 14
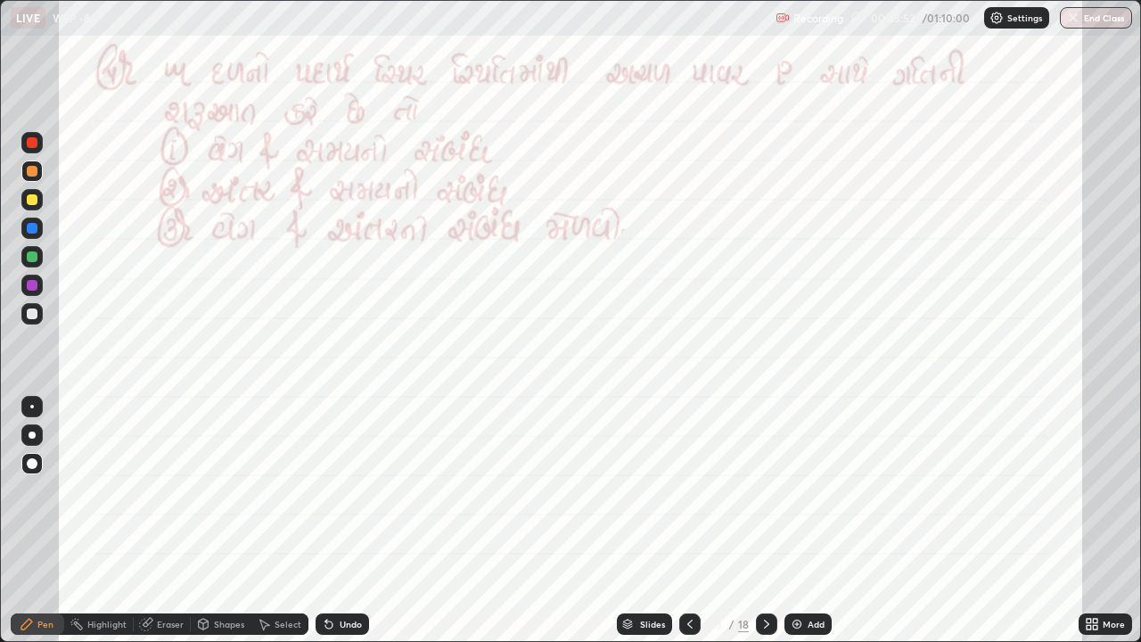
click at [808, 497] on div "Add" at bounding box center [815, 623] width 17 height 9
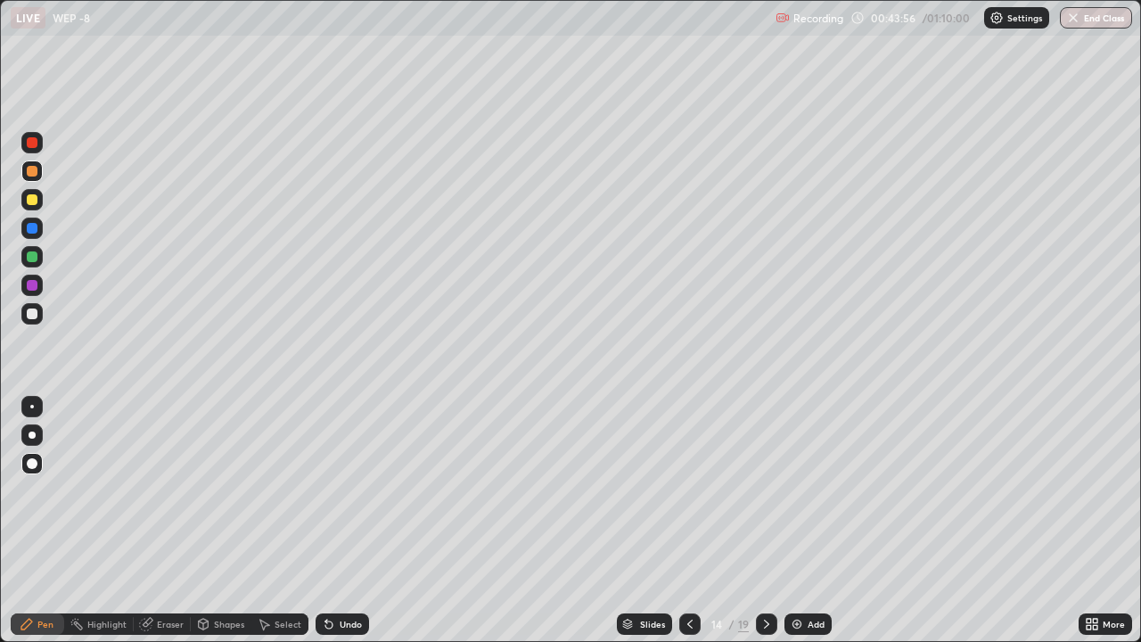
click at [28, 198] on div at bounding box center [32, 199] width 11 height 11
click at [25, 319] on div at bounding box center [31, 313] width 21 height 21
click at [29, 195] on div at bounding box center [32, 199] width 11 height 11
click at [225, 497] on div "Shapes" at bounding box center [229, 623] width 30 height 9
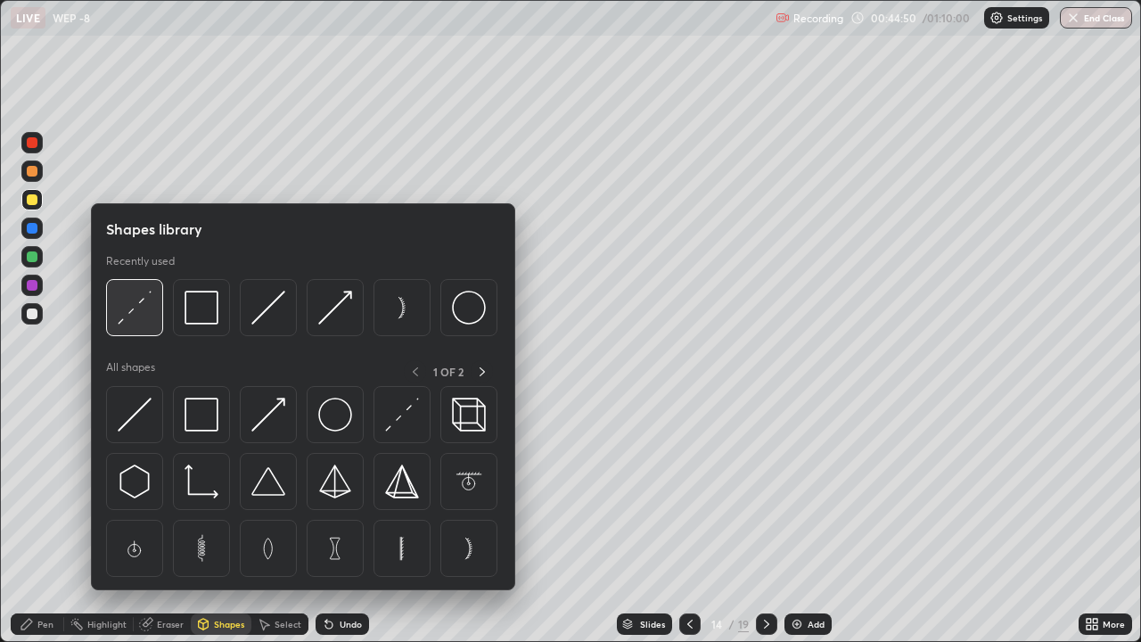
click at [141, 303] on img at bounding box center [135, 307] width 34 height 34
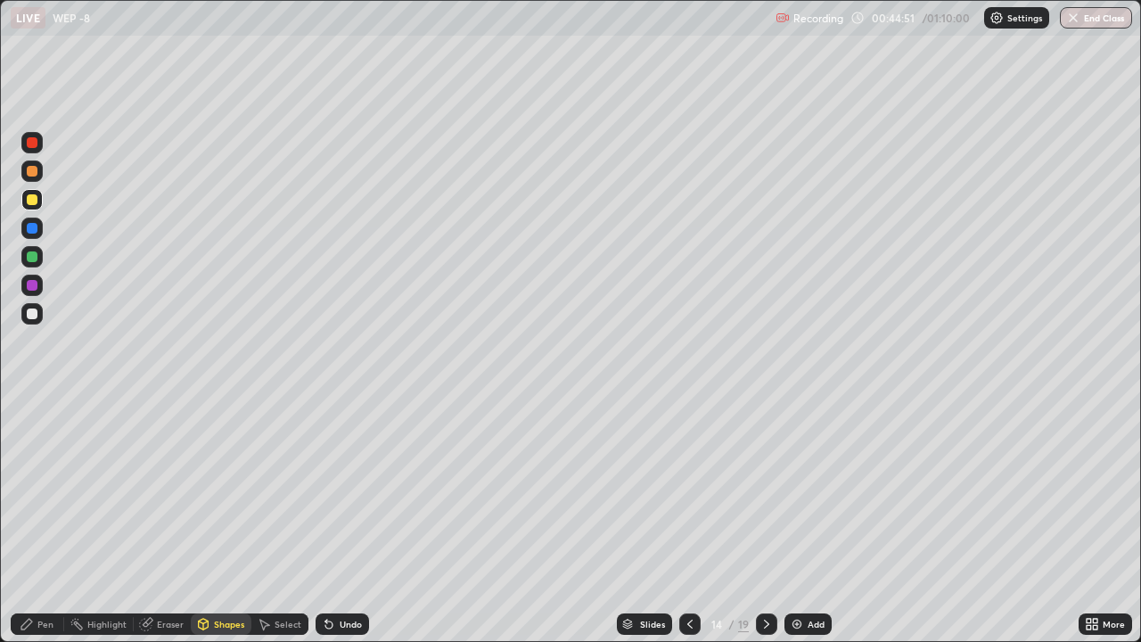
click at [28, 323] on div at bounding box center [31, 313] width 21 height 21
click at [32, 229] on div at bounding box center [32, 228] width 11 height 11
click at [25, 175] on div at bounding box center [31, 170] width 21 height 21
click at [333, 497] on div "Undo" at bounding box center [341, 623] width 53 height 21
click at [42, 497] on div "Pen" at bounding box center [45, 623] width 16 height 9
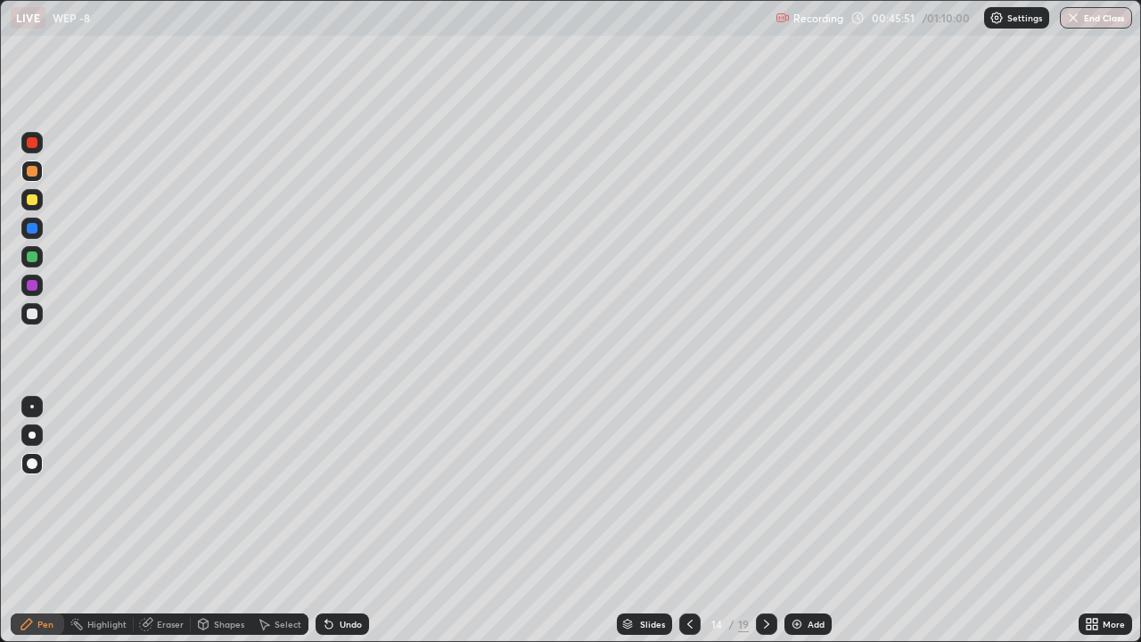
click at [688, 497] on icon at bounding box center [690, 624] width 14 height 14
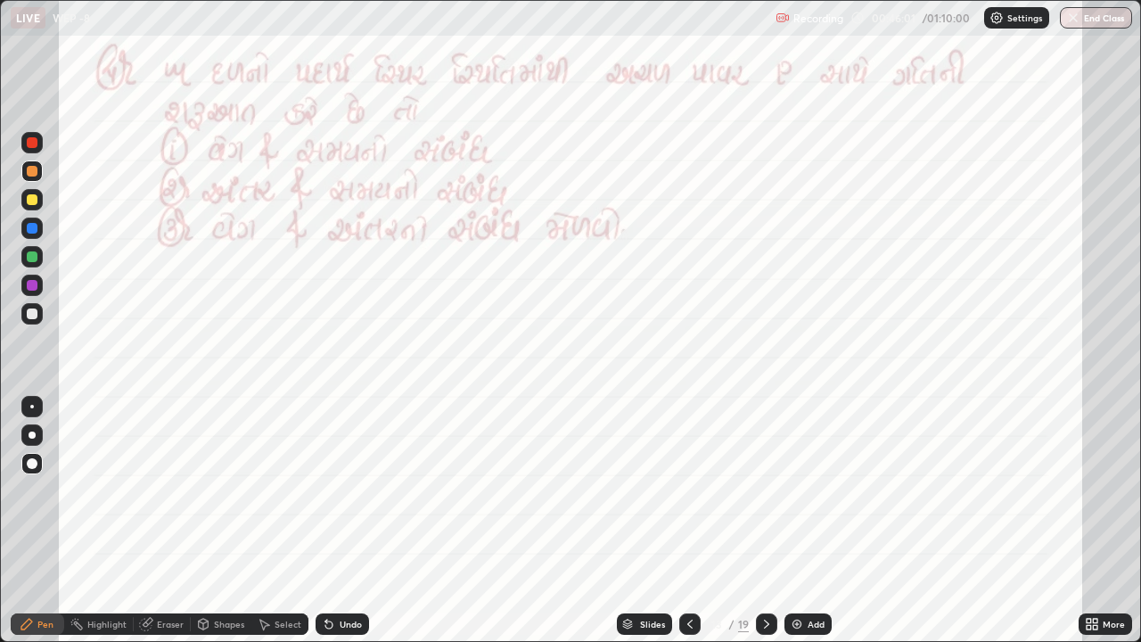
click at [762, 497] on icon at bounding box center [766, 624] width 14 height 14
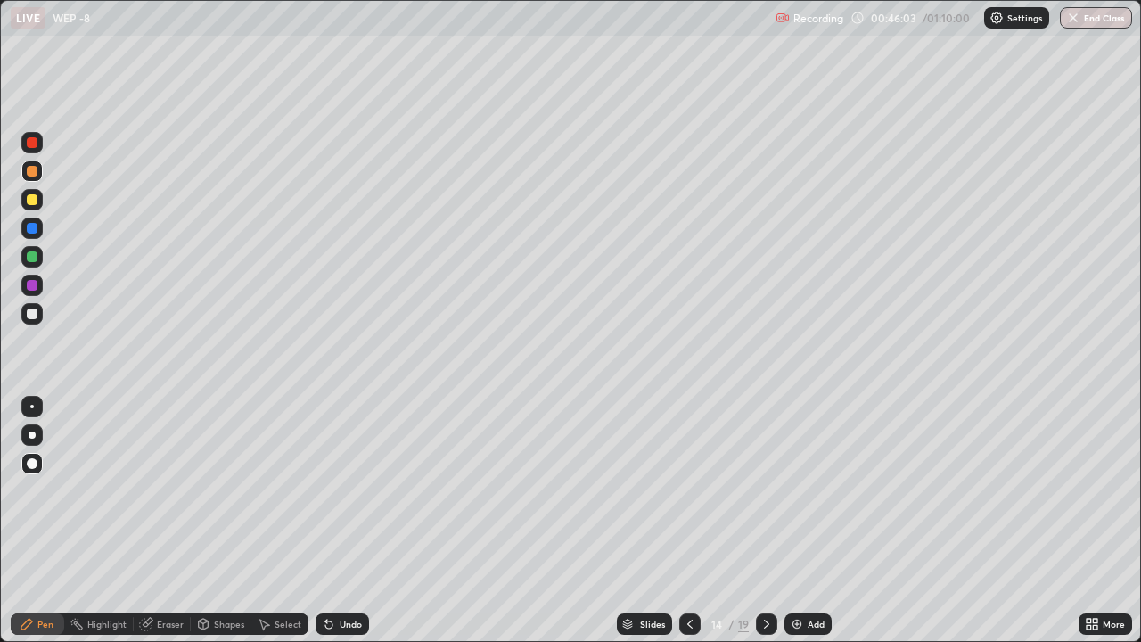
click at [225, 497] on div "Shapes" at bounding box center [229, 623] width 30 height 9
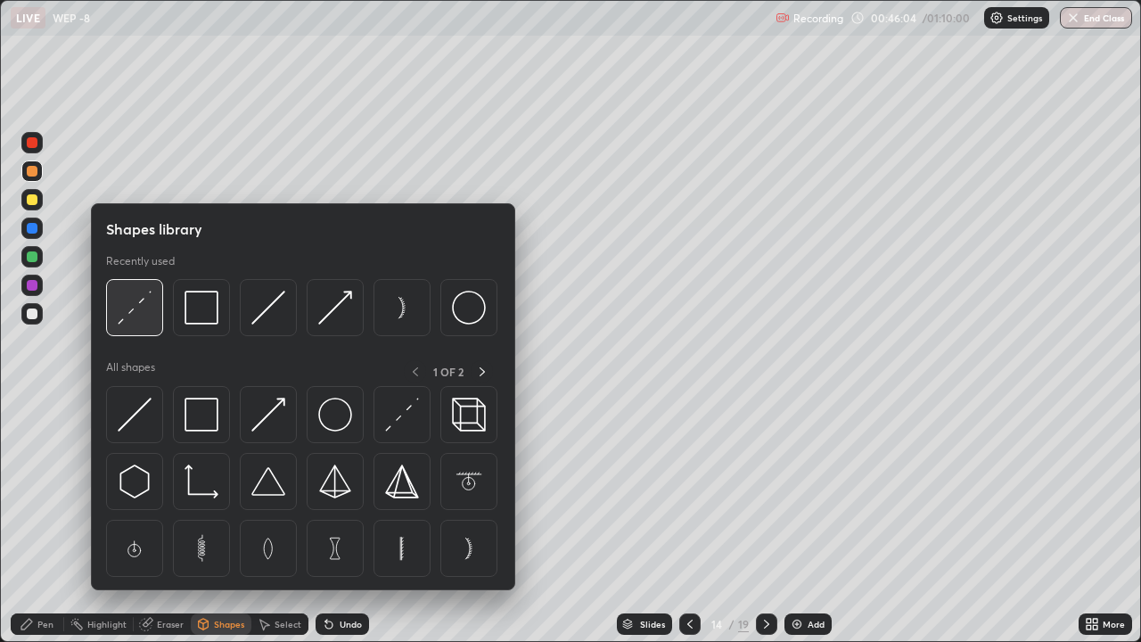
click at [135, 313] on img at bounding box center [135, 307] width 34 height 34
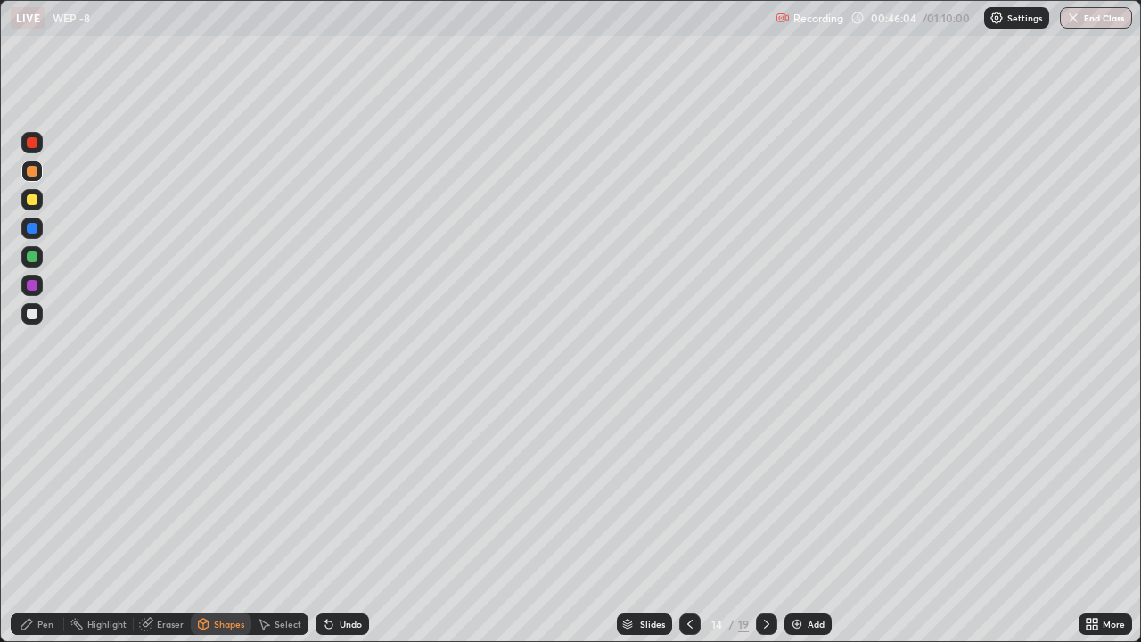
click at [32, 307] on div at bounding box center [31, 313] width 21 height 21
click at [57, 497] on div "Pen" at bounding box center [37, 623] width 53 height 21
click at [38, 199] on div at bounding box center [31, 199] width 21 height 21
click at [685, 497] on icon at bounding box center [690, 624] width 14 height 14
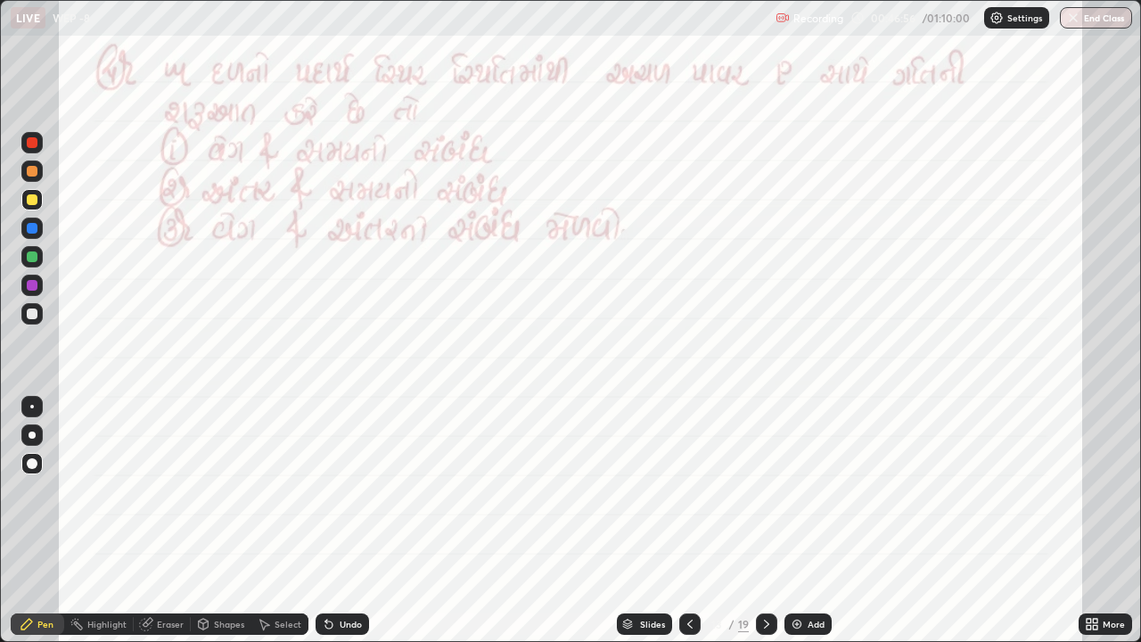
click at [757, 497] on div at bounding box center [766, 623] width 21 height 21
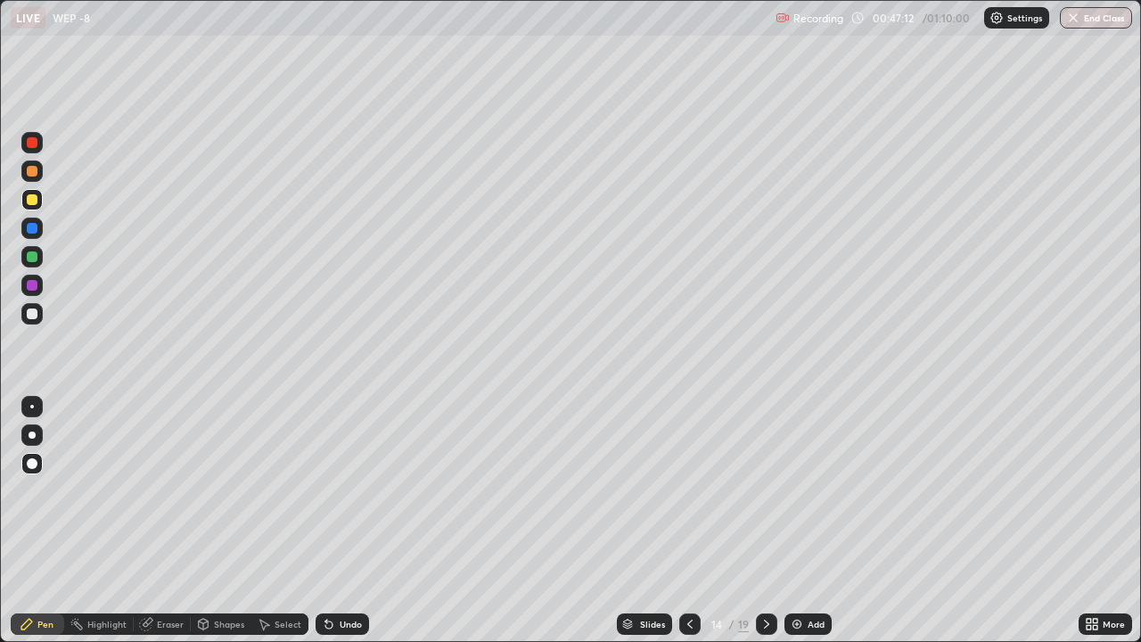
click at [688, 497] on icon at bounding box center [690, 624] width 14 height 14
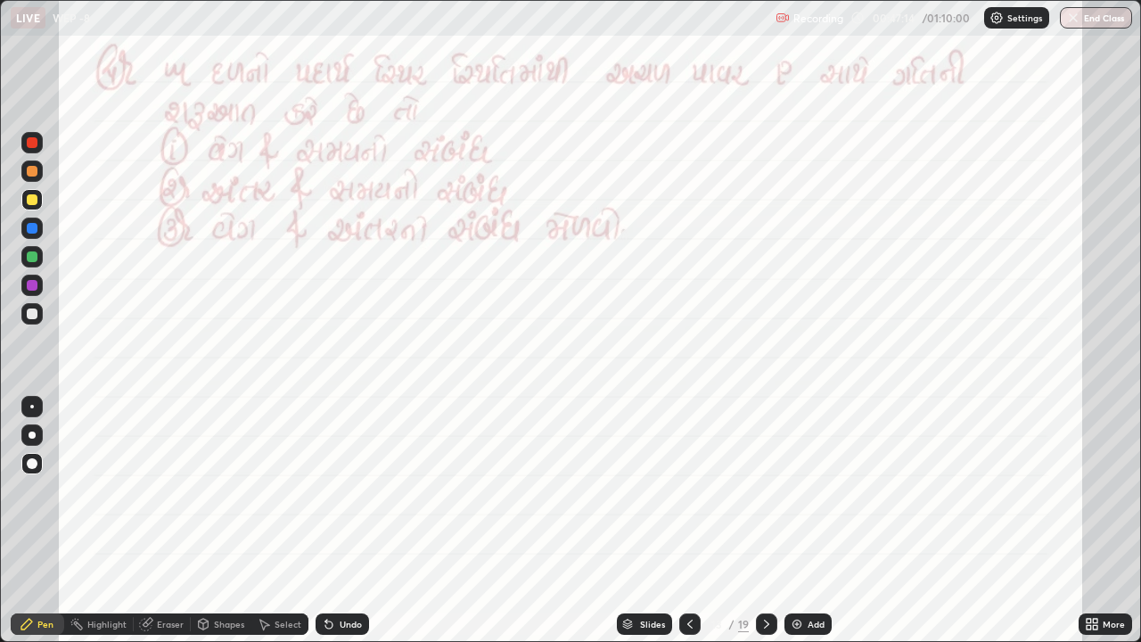
click at [29, 252] on div at bounding box center [32, 256] width 11 height 11
click at [32, 229] on div at bounding box center [32, 228] width 11 height 11
click at [765, 497] on icon at bounding box center [766, 623] width 5 height 9
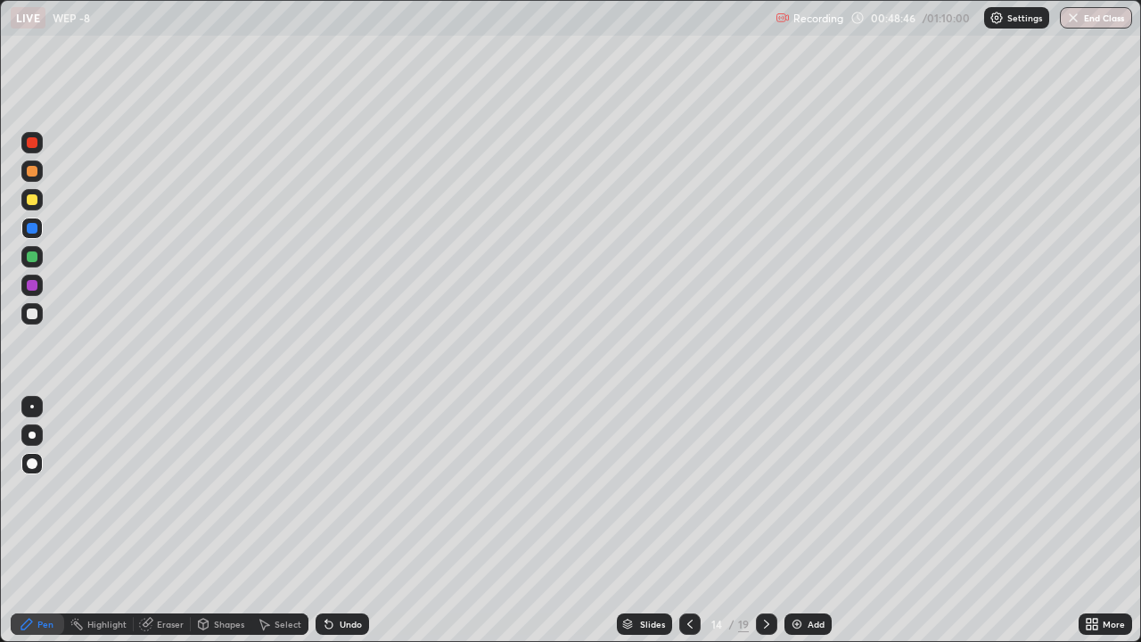
click at [769, 497] on icon at bounding box center [766, 624] width 14 height 14
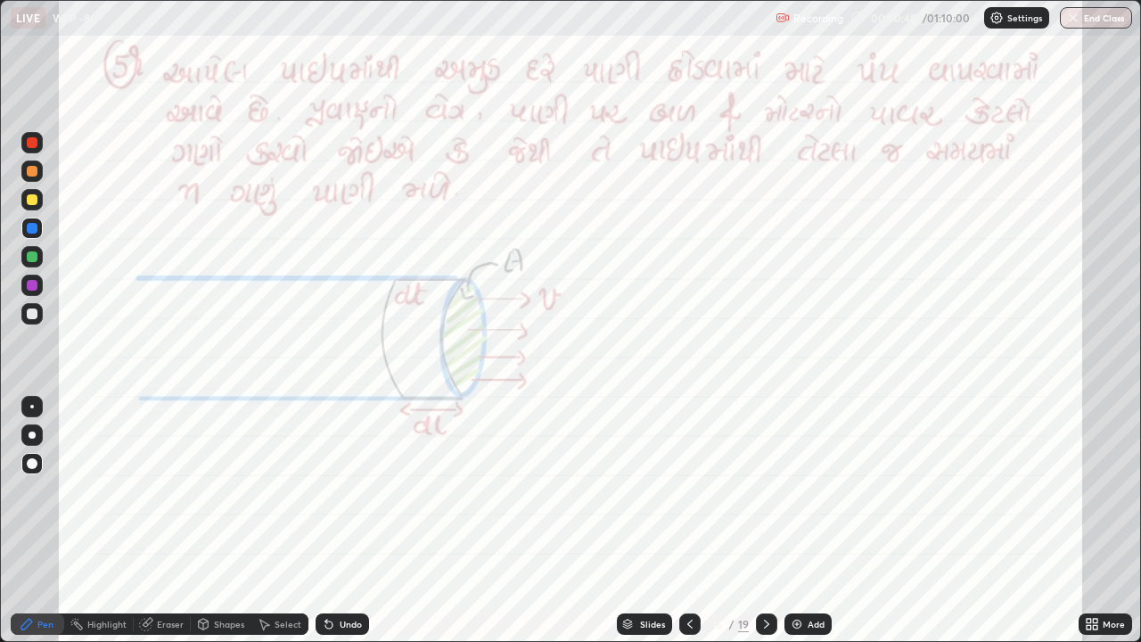
click at [32, 143] on div at bounding box center [32, 142] width 11 height 11
click at [220, 497] on div "Shapes" at bounding box center [229, 623] width 30 height 9
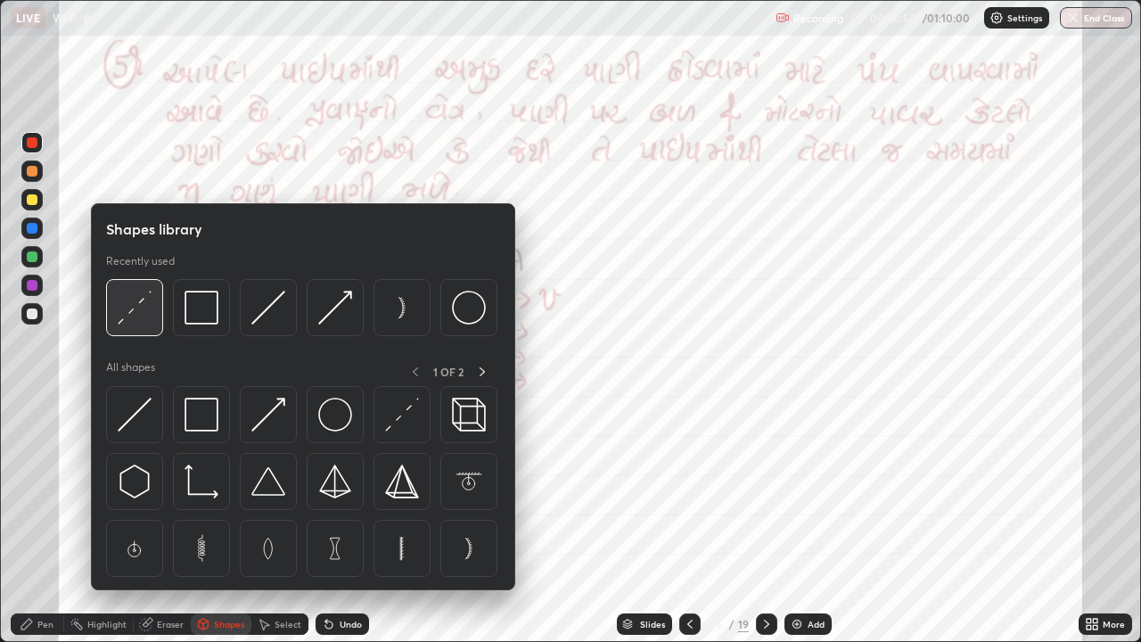
click at [132, 312] on img at bounding box center [135, 307] width 34 height 34
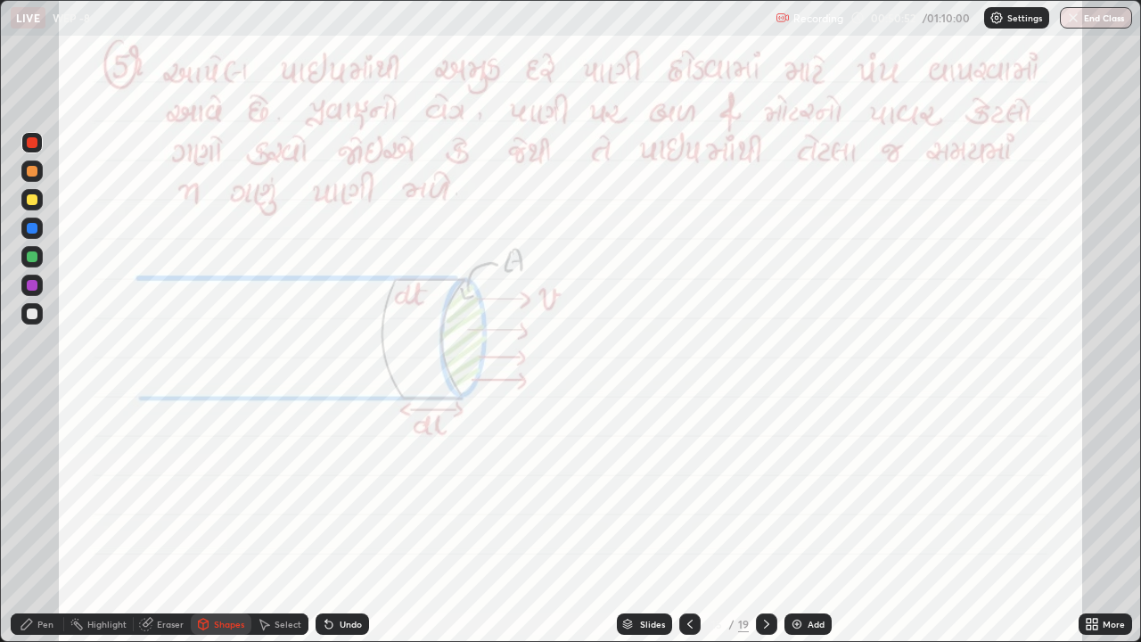
click at [31, 170] on div at bounding box center [32, 171] width 11 height 11
click at [31, 284] on div at bounding box center [32, 285] width 11 height 11
click at [51, 497] on div "Pen" at bounding box center [45, 623] width 16 height 9
click at [35, 177] on div at bounding box center [31, 170] width 21 height 21
click at [27, 282] on div at bounding box center [32, 285] width 11 height 11
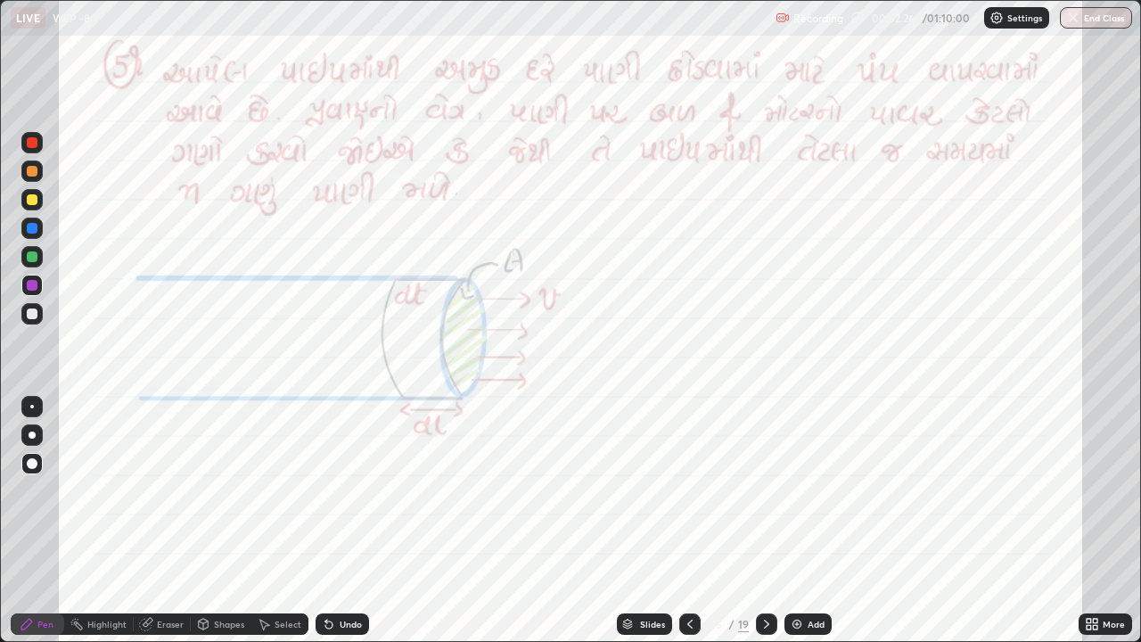
click at [30, 178] on div at bounding box center [31, 170] width 21 height 21
click at [27, 143] on div at bounding box center [32, 142] width 11 height 11
click at [37, 282] on div at bounding box center [32, 285] width 11 height 11
click at [351, 497] on div "Undo" at bounding box center [351, 623] width 22 height 9
click at [349, 497] on div "Undo" at bounding box center [341, 623] width 53 height 21
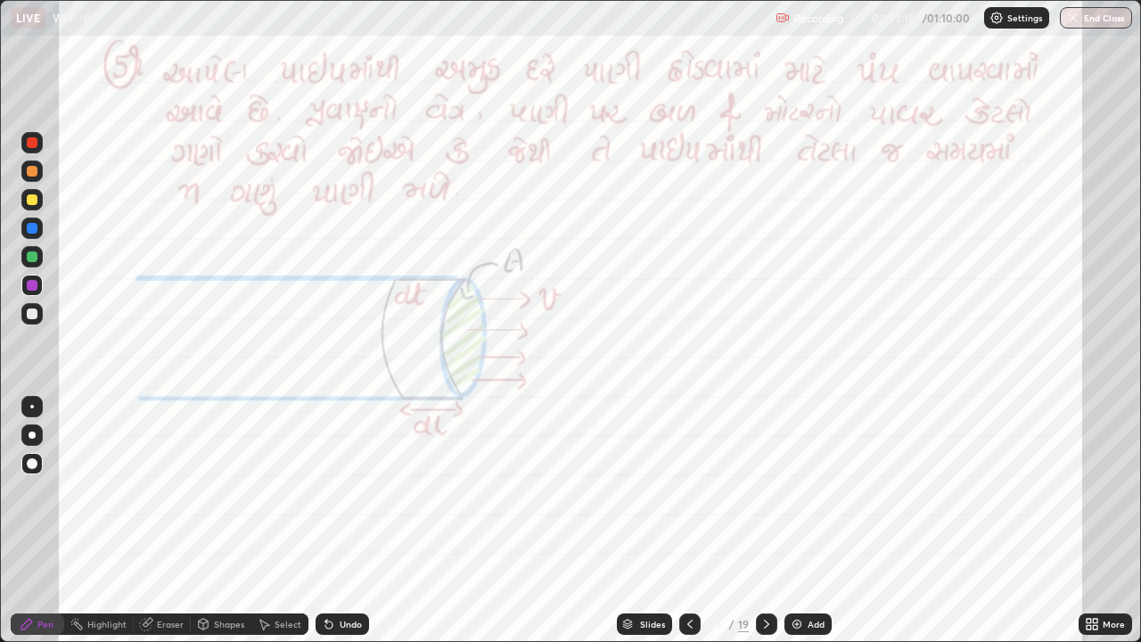
click at [342, 497] on div "Undo" at bounding box center [341, 623] width 53 height 21
click at [29, 171] on div at bounding box center [32, 171] width 11 height 11
click at [327, 497] on icon at bounding box center [328, 624] width 7 height 7
click at [756, 497] on div at bounding box center [766, 623] width 21 height 21
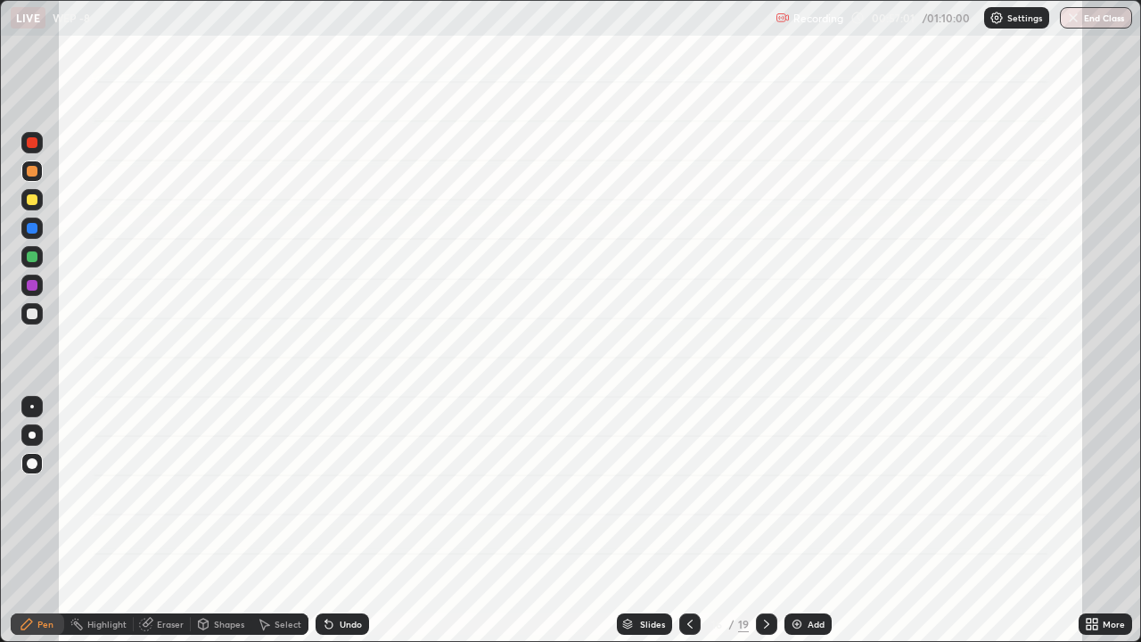
click at [29, 282] on div at bounding box center [32, 285] width 11 height 11
click at [220, 497] on div "Shapes" at bounding box center [229, 623] width 30 height 9
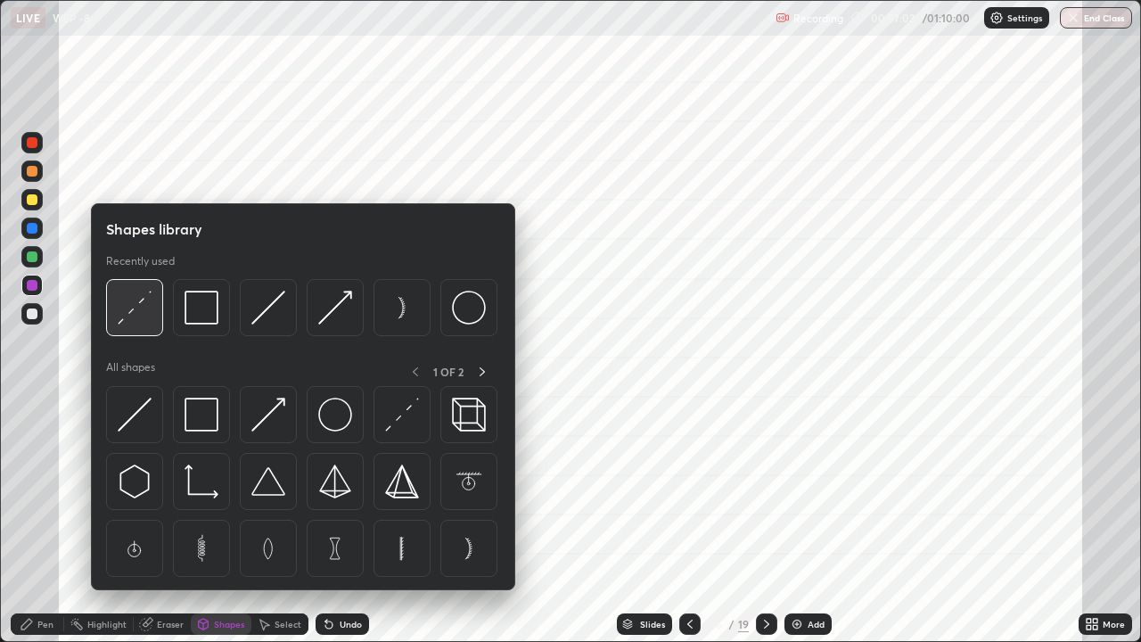
click at [142, 307] on img at bounding box center [135, 307] width 34 height 34
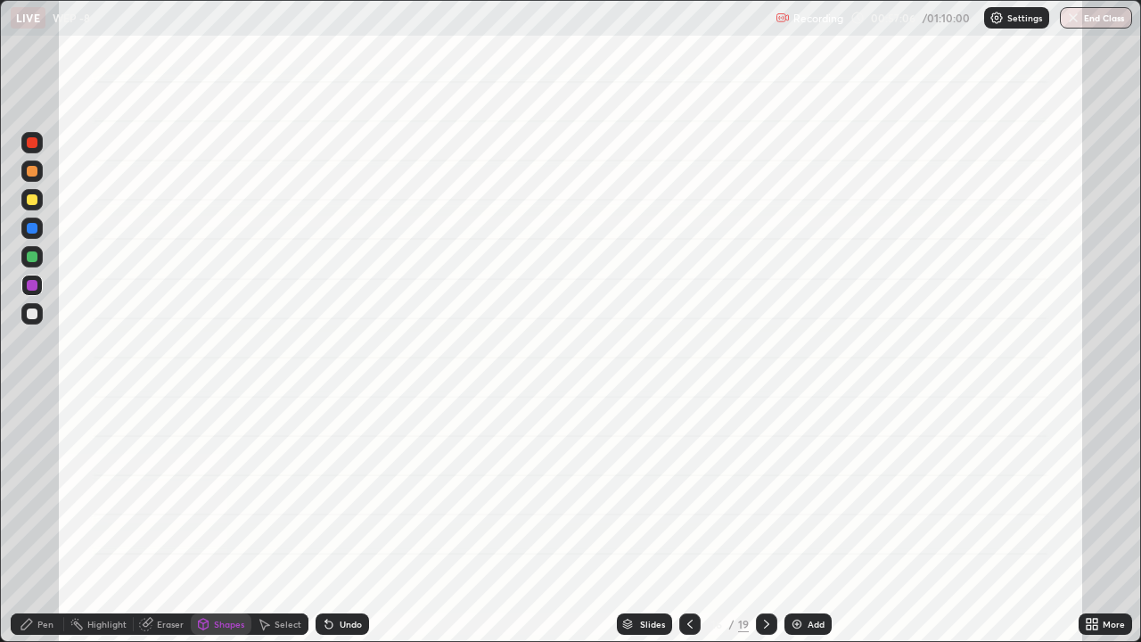
click at [30, 497] on icon at bounding box center [27, 624] width 14 height 14
click at [34, 170] on div at bounding box center [32, 171] width 11 height 11
click at [340, 497] on div "Undo" at bounding box center [351, 623] width 22 height 9
click at [343, 497] on div "Undo" at bounding box center [341, 623] width 53 height 21
click at [33, 143] on div at bounding box center [32, 142] width 11 height 11
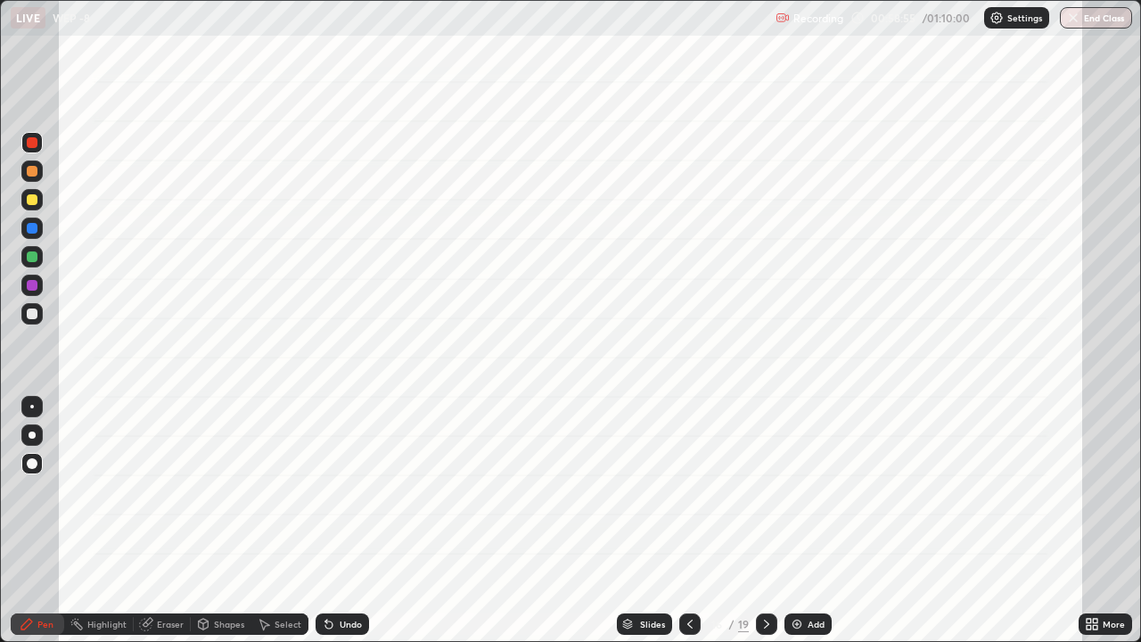
click at [685, 497] on icon at bounding box center [690, 624] width 14 height 14
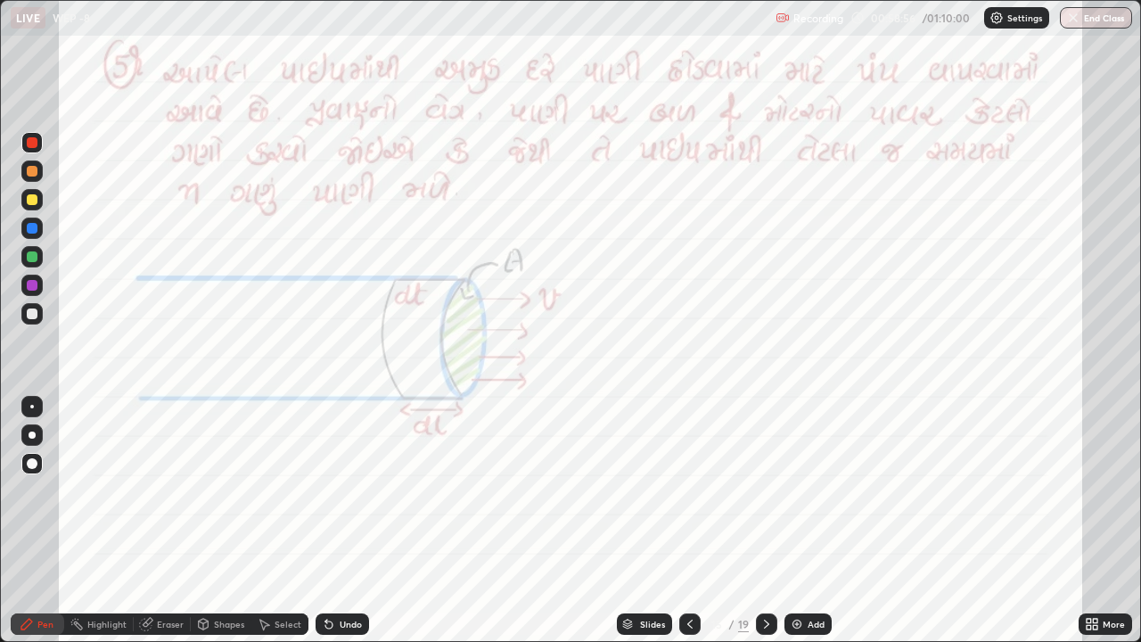
click at [687, 497] on icon at bounding box center [689, 623] width 5 height 9
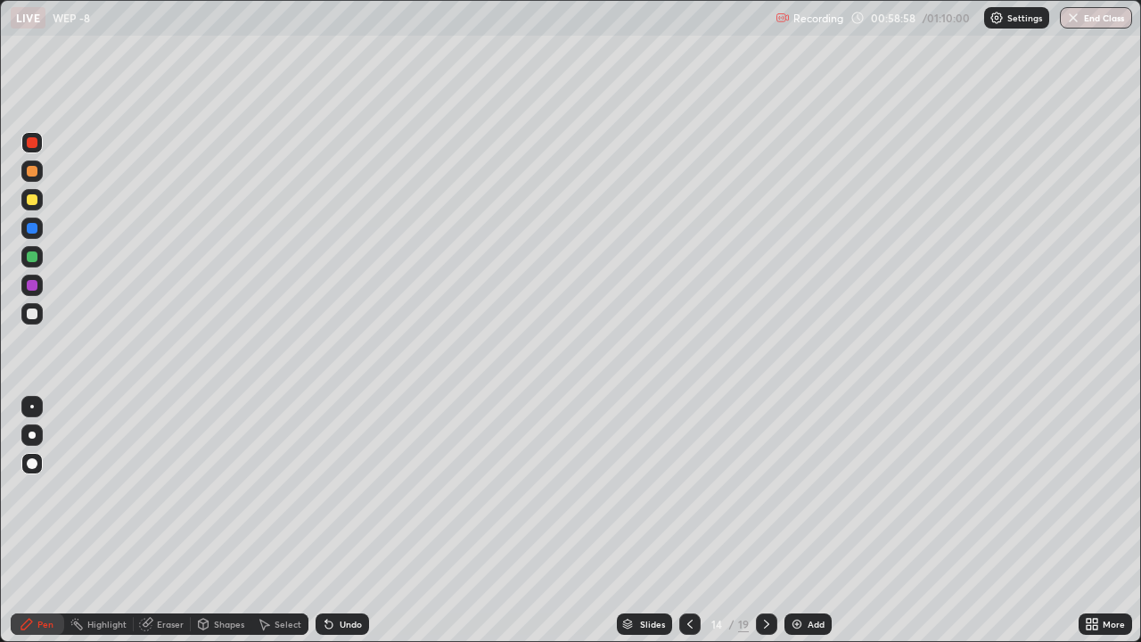
click at [765, 497] on icon at bounding box center [766, 624] width 14 height 14
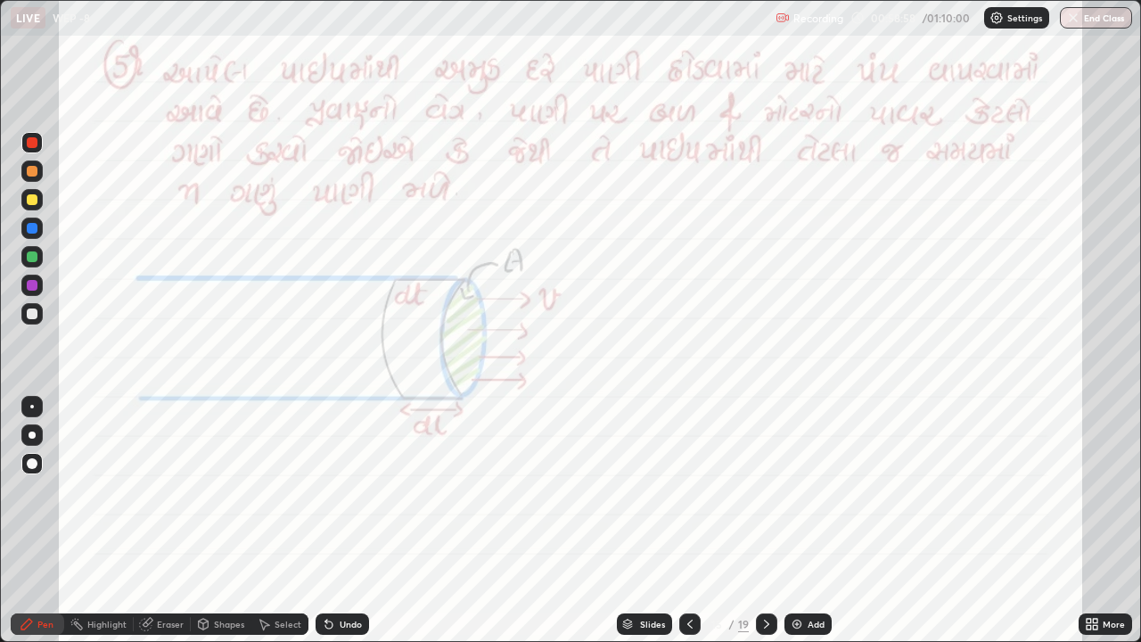
click at [764, 497] on icon at bounding box center [766, 624] width 14 height 14
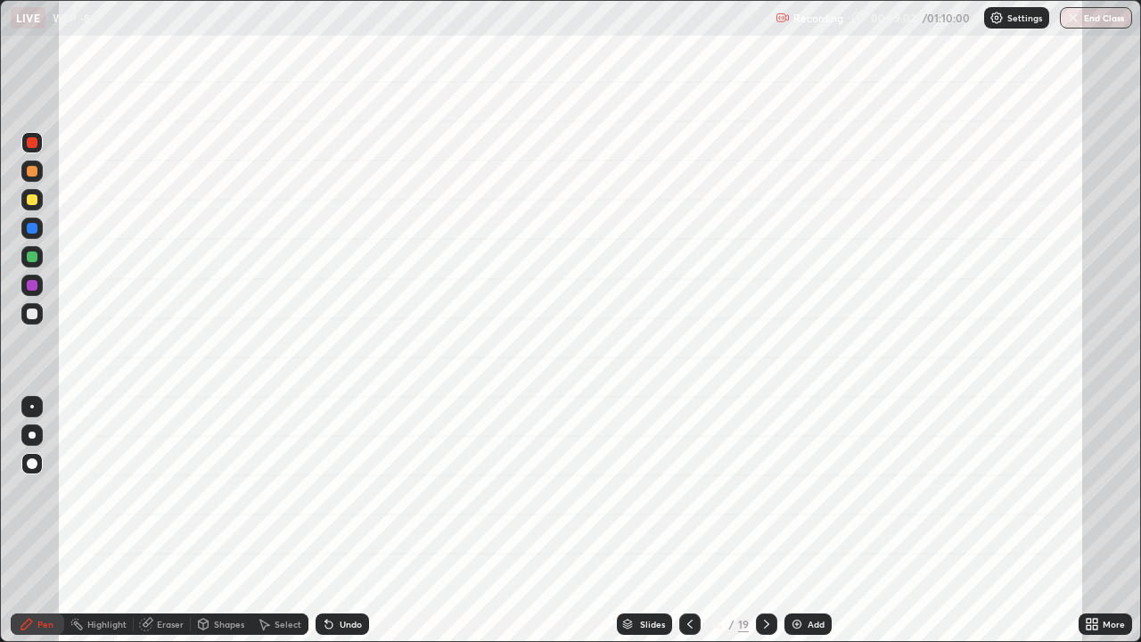
click at [765, 497] on icon at bounding box center [766, 624] width 14 height 14
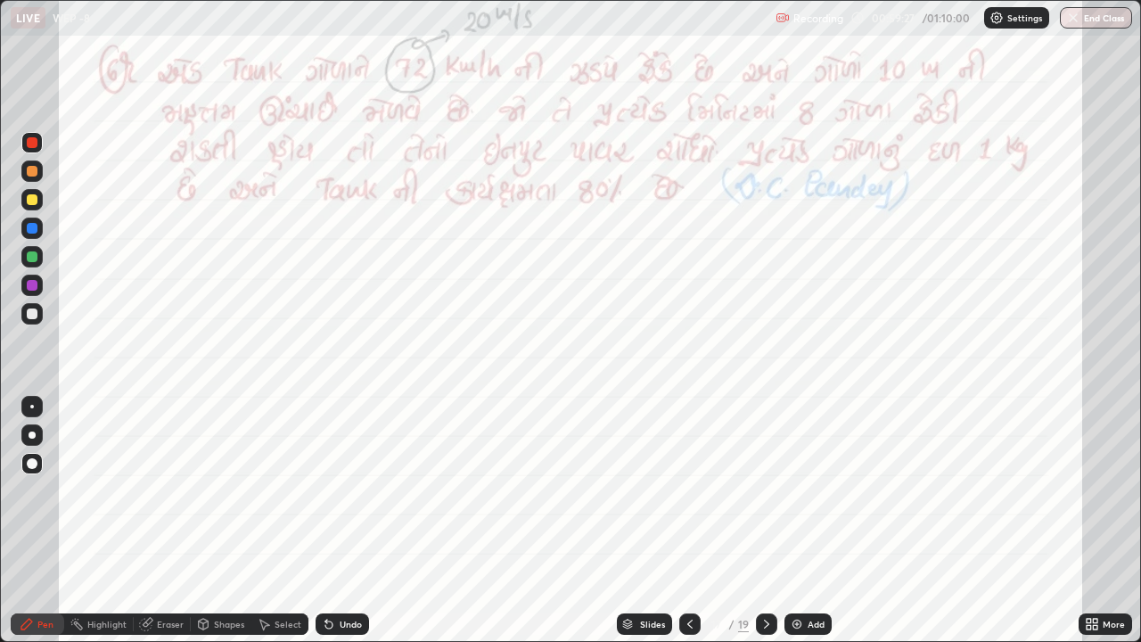
click at [35, 285] on div at bounding box center [32, 285] width 11 height 11
click at [214, 497] on div "Shapes" at bounding box center [229, 623] width 30 height 9
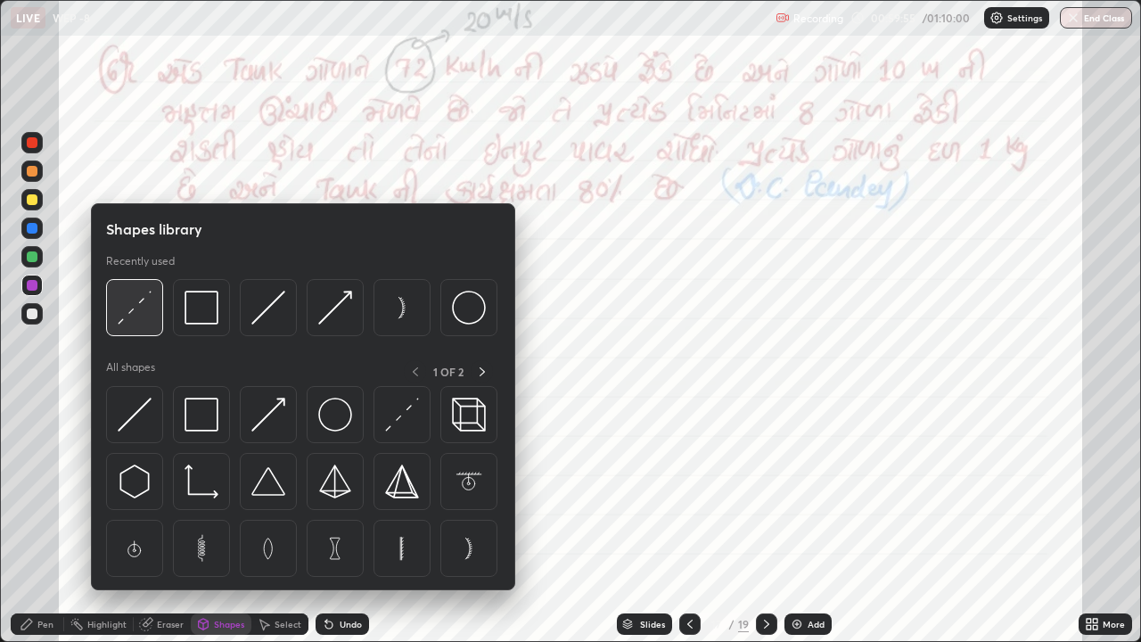
click at [142, 307] on img at bounding box center [135, 307] width 34 height 34
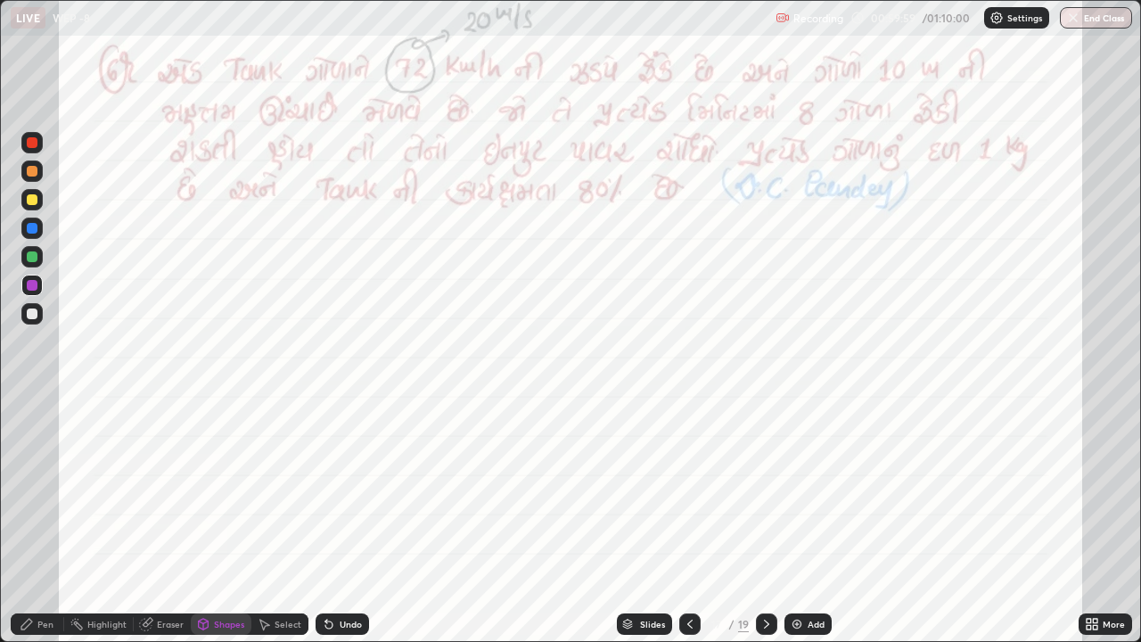
click at [40, 497] on div "Pen" at bounding box center [45, 623] width 16 height 9
click at [35, 176] on div at bounding box center [32, 171] width 11 height 11
click at [330, 497] on icon at bounding box center [329, 624] width 14 height 14
click at [340, 497] on div "Undo" at bounding box center [351, 623] width 22 height 9
click at [29, 288] on div at bounding box center [32, 285] width 11 height 11
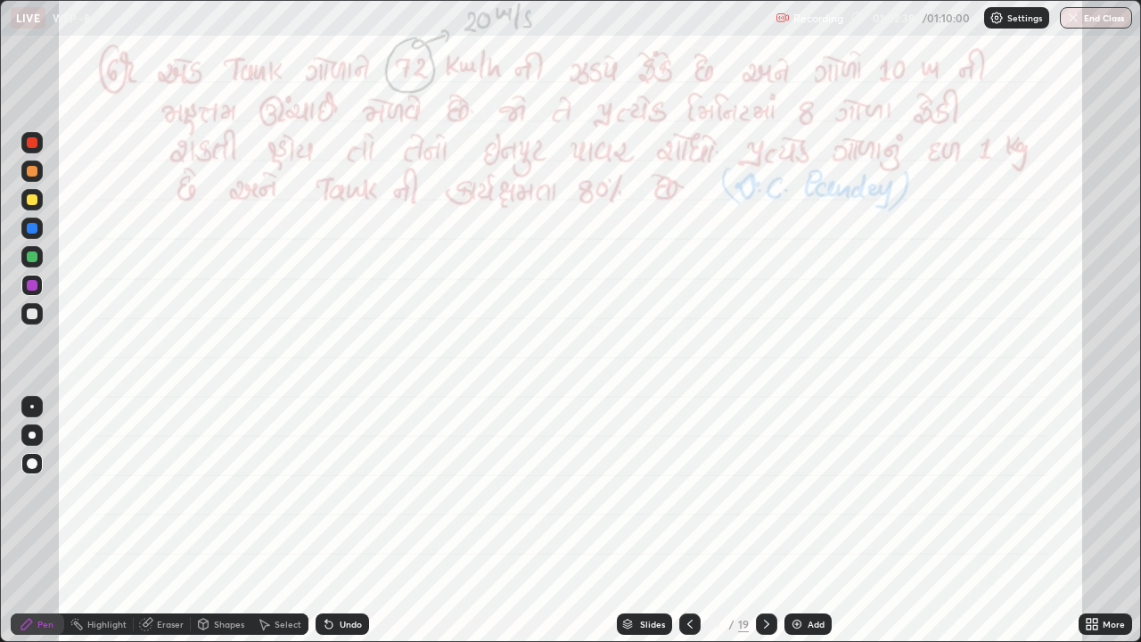
click at [31, 172] on div at bounding box center [32, 171] width 11 height 11
click at [335, 497] on div "Undo" at bounding box center [341, 623] width 53 height 21
click at [334, 497] on div "Undo" at bounding box center [341, 623] width 53 height 21
click at [338, 497] on div "Undo" at bounding box center [341, 623] width 53 height 21
click at [29, 282] on div at bounding box center [32, 285] width 11 height 11
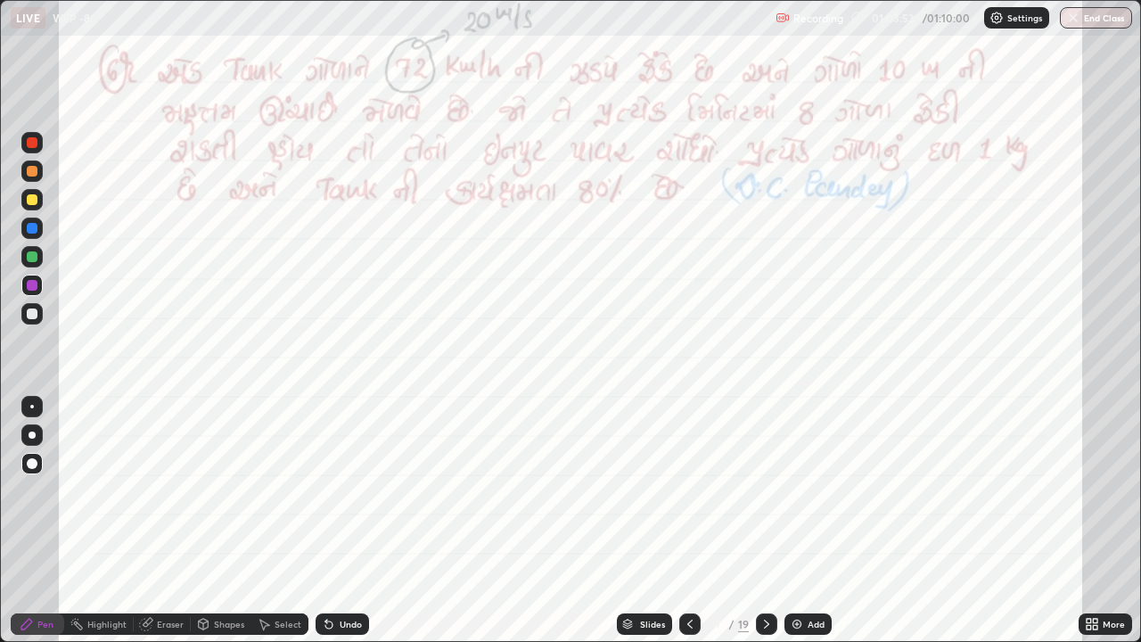
click at [759, 497] on div at bounding box center [766, 623] width 21 height 21
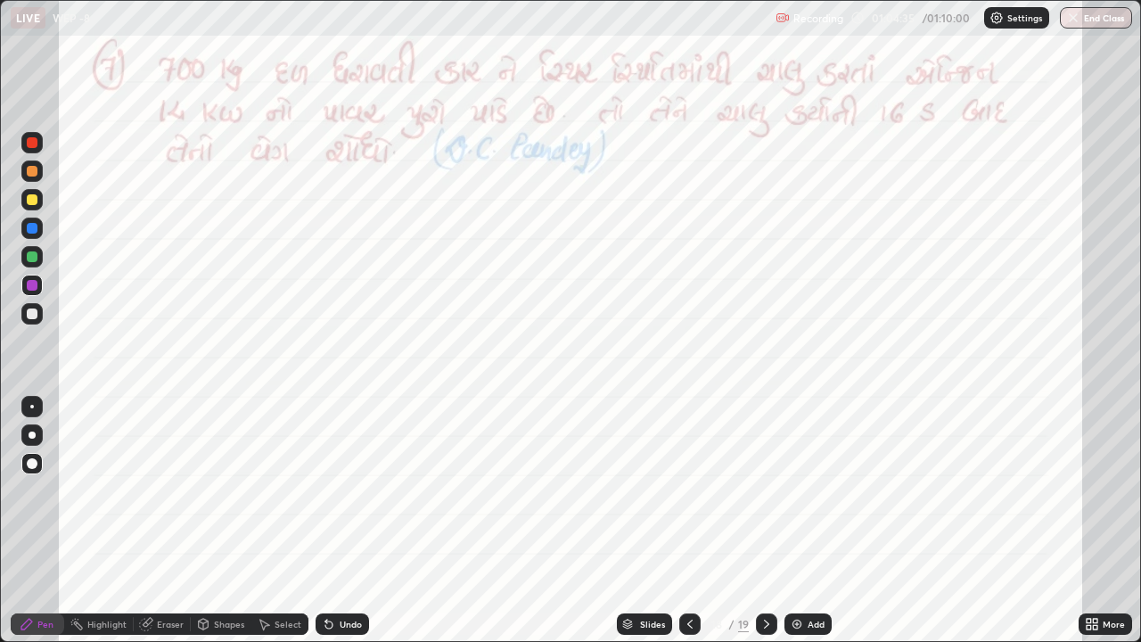
click at [634, 497] on div "Slides" at bounding box center [644, 623] width 55 height 21
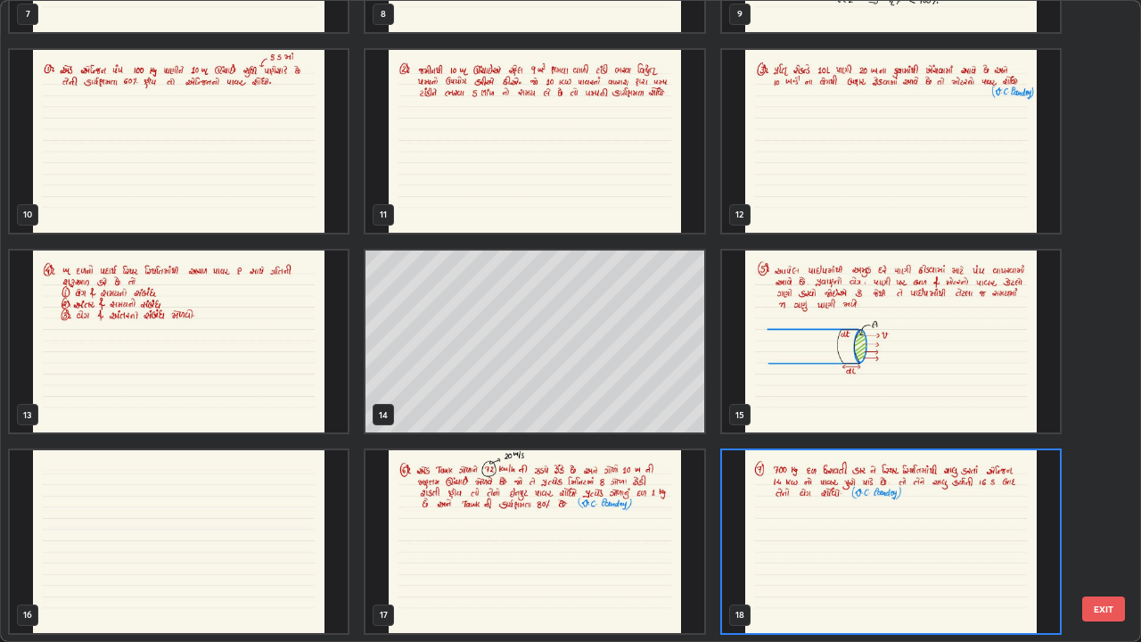
scroll to position [634, 1130]
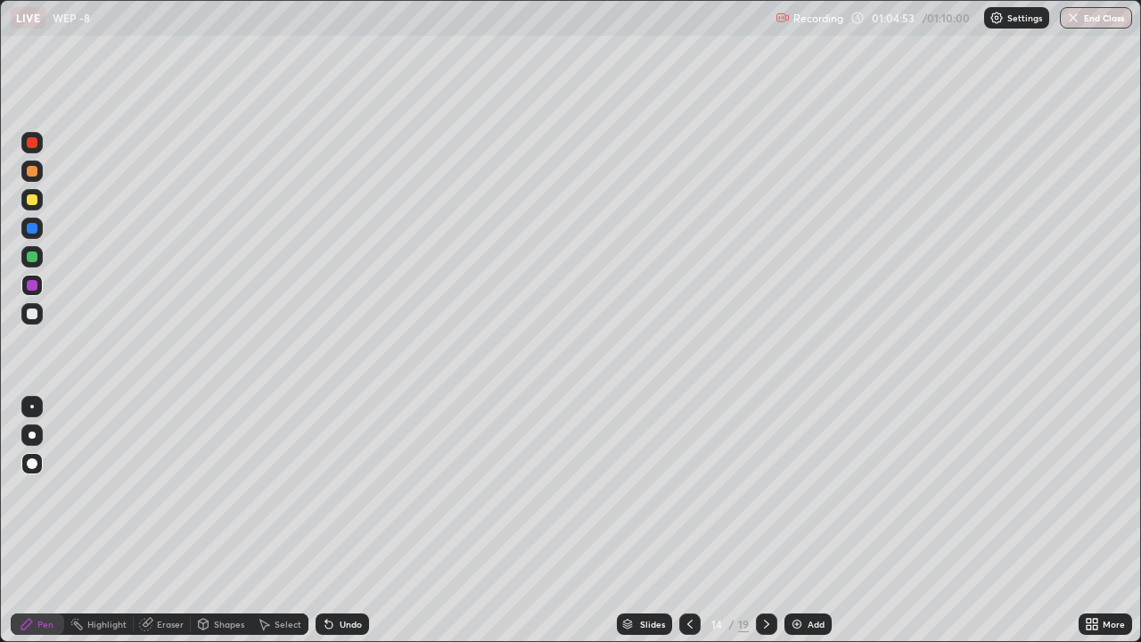
click at [688, 497] on icon at bounding box center [690, 624] width 14 height 14
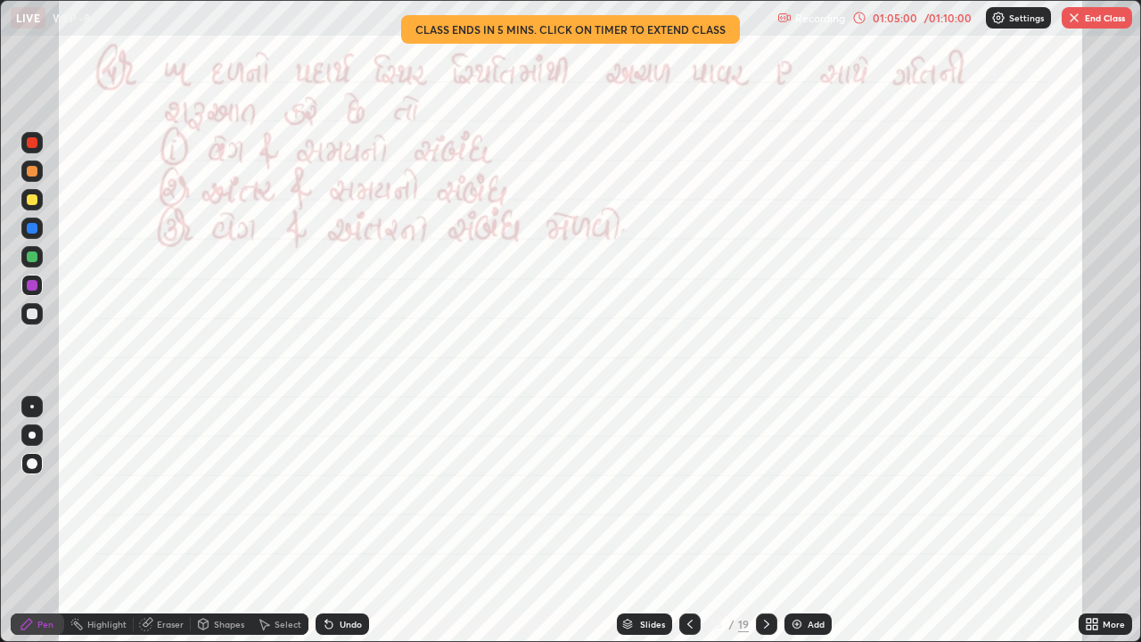
click at [765, 497] on icon at bounding box center [766, 624] width 14 height 14
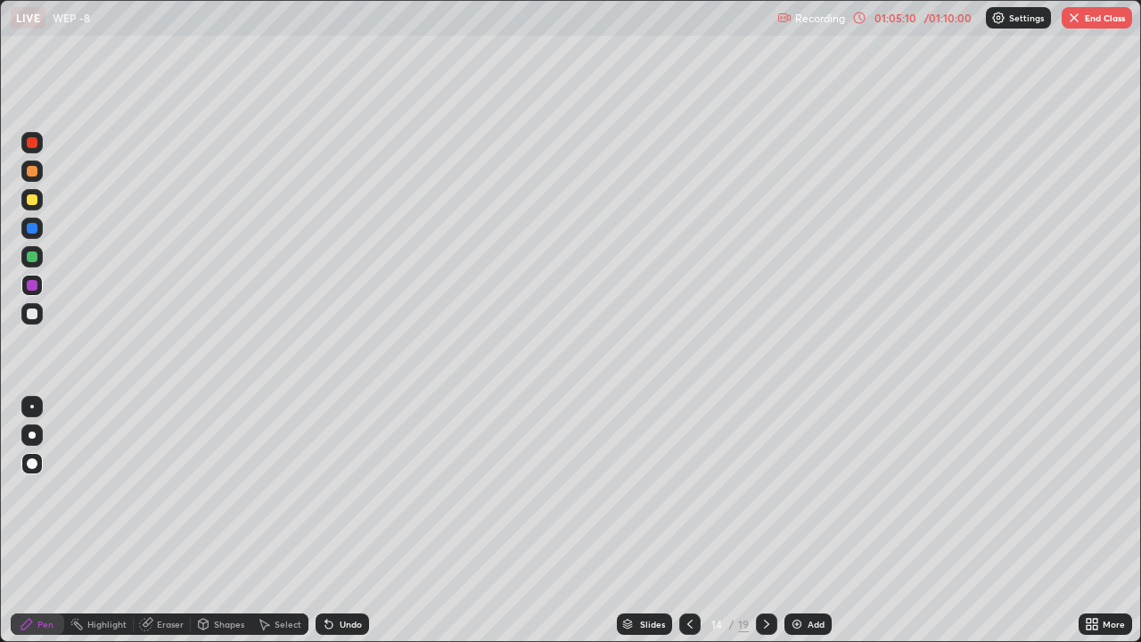
click at [765, 497] on icon at bounding box center [766, 624] width 14 height 14
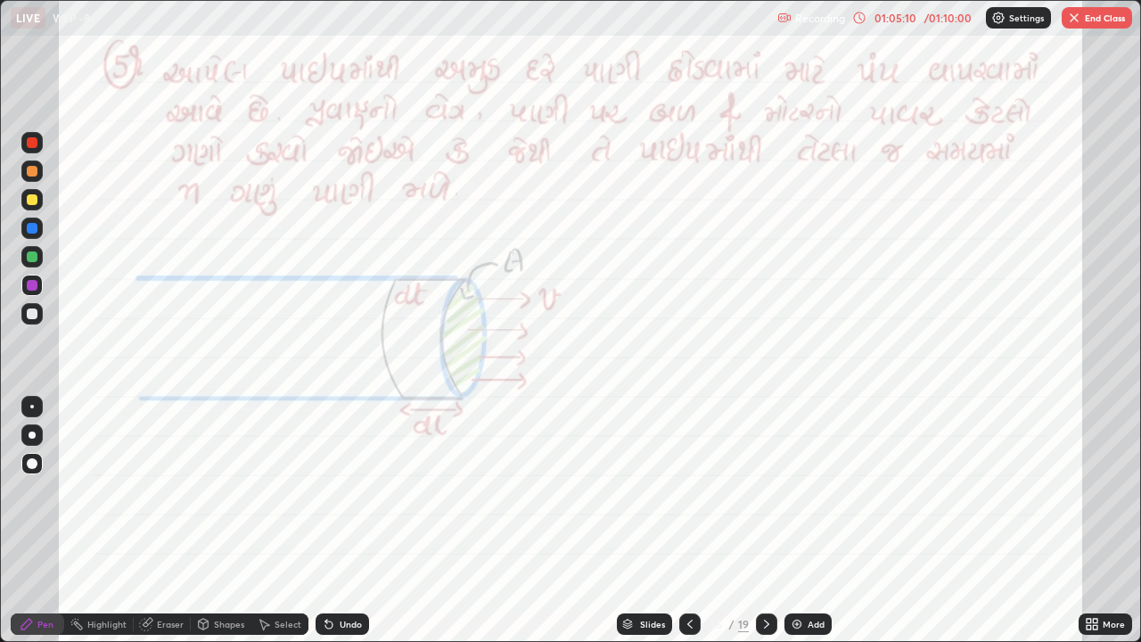
click at [763, 497] on icon at bounding box center [766, 624] width 14 height 14
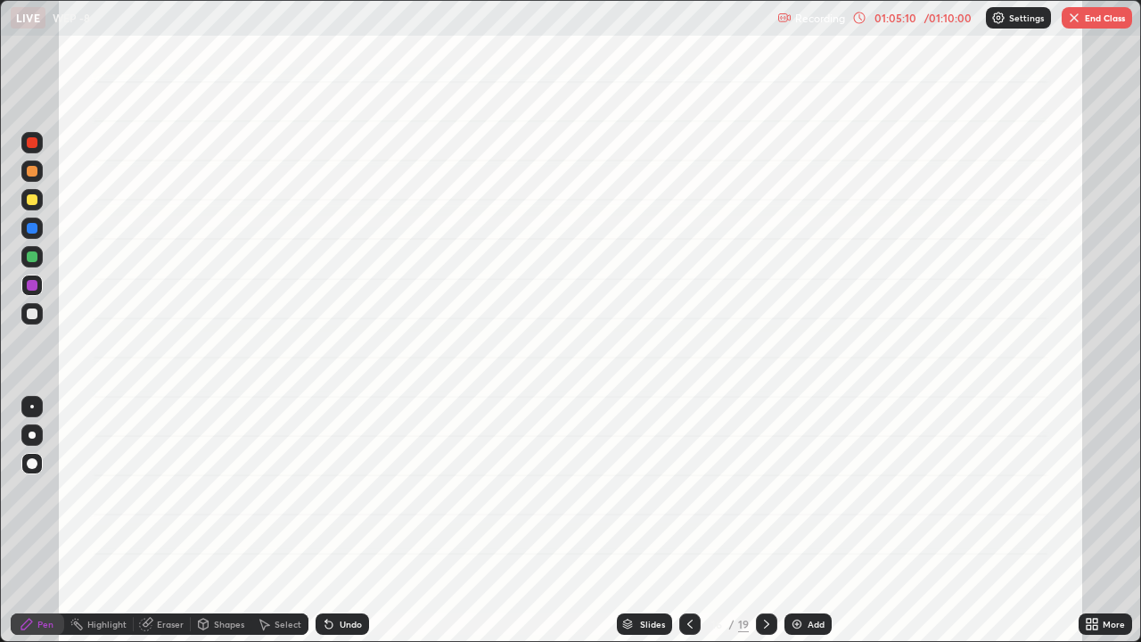
click at [765, 497] on icon at bounding box center [766, 624] width 14 height 14
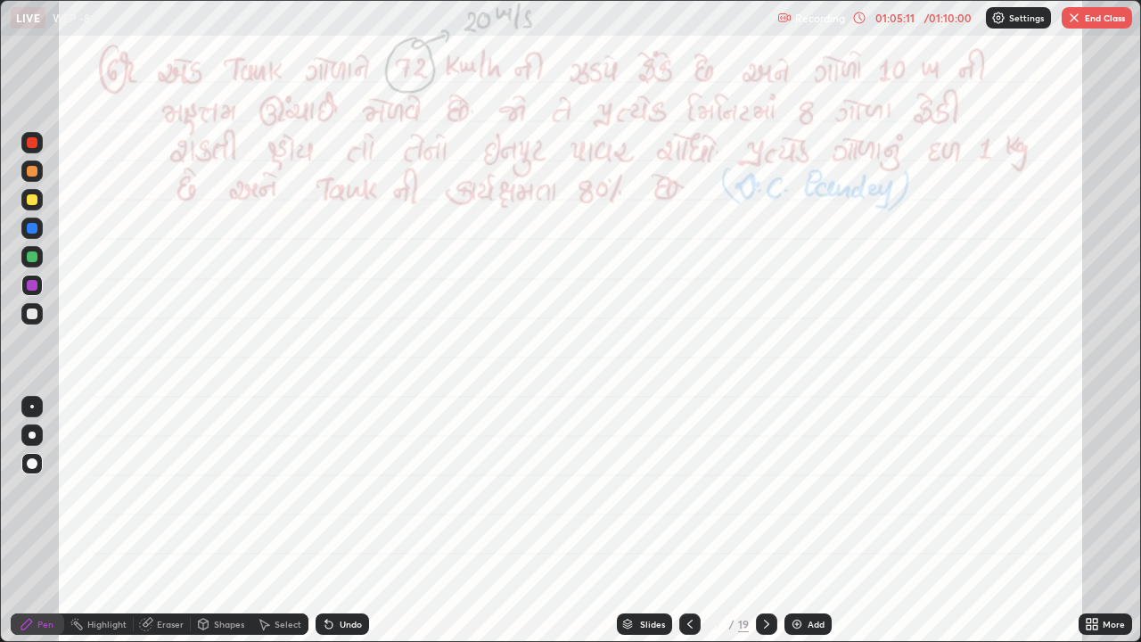
click at [765, 497] on icon at bounding box center [766, 624] width 14 height 14
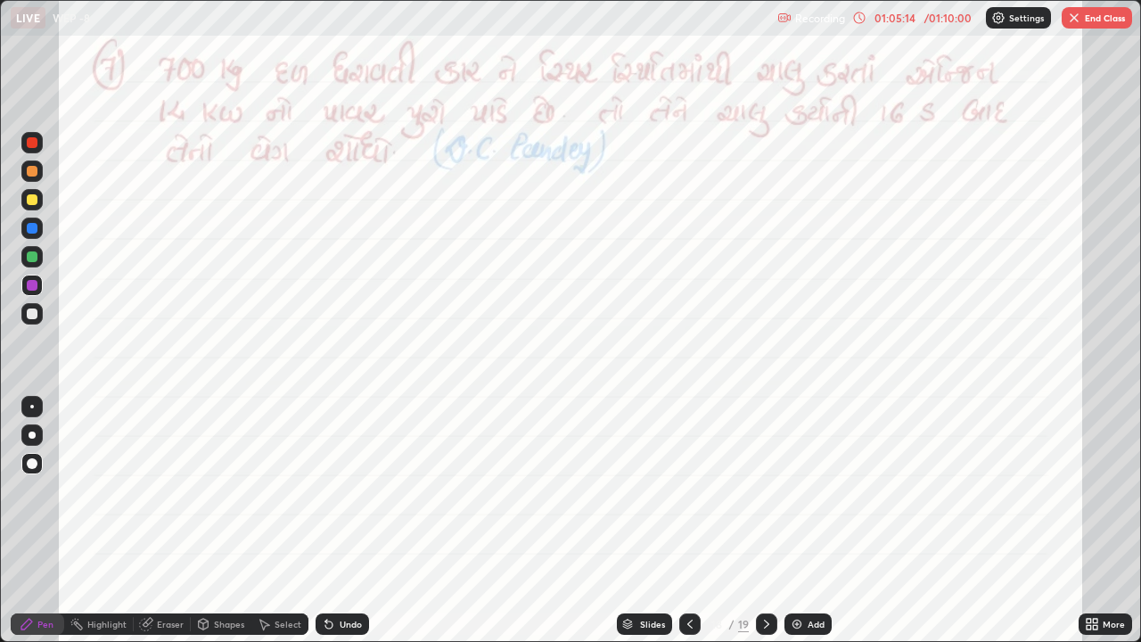
click at [29, 286] on div at bounding box center [32, 285] width 11 height 11
click at [30, 257] on div at bounding box center [32, 256] width 11 height 11
click at [29, 176] on div at bounding box center [31, 170] width 21 height 21
click at [765, 497] on icon at bounding box center [766, 624] width 14 height 14
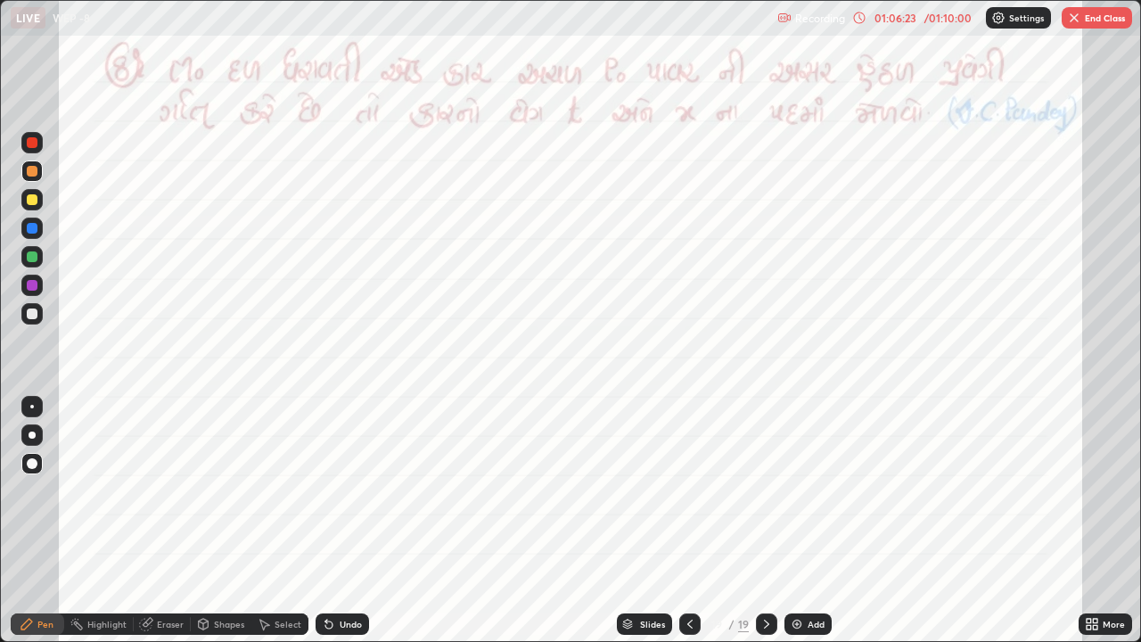
click at [765, 497] on icon at bounding box center [766, 624] width 14 height 14
click at [762, 497] on icon at bounding box center [766, 624] width 14 height 14
click at [29, 227] on div at bounding box center [32, 228] width 11 height 11
click at [1080, 21] on button "End Class" at bounding box center [1096, 17] width 70 height 21
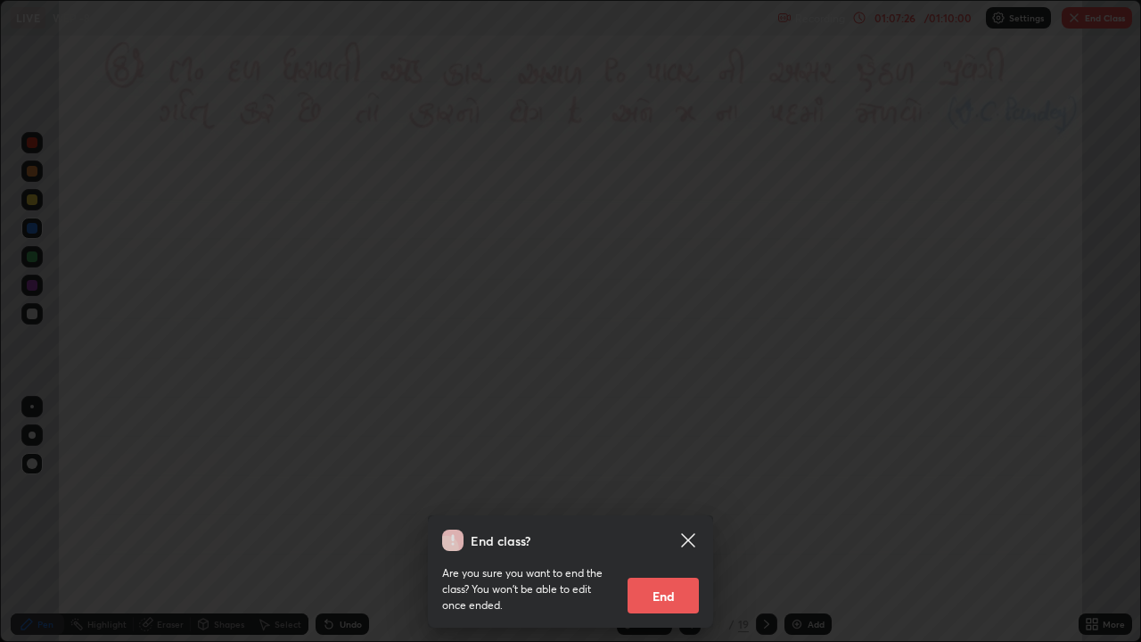
click at [671, 497] on button "End" at bounding box center [662, 595] width 71 height 36
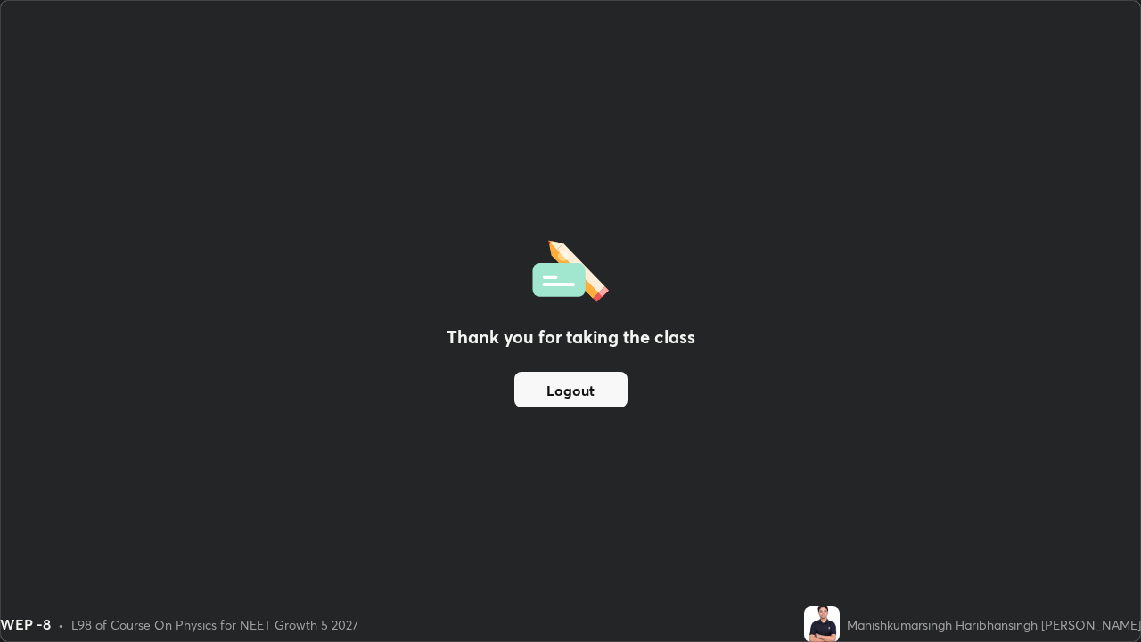
click at [565, 387] on button "Logout" at bounding box center [570, 390] width 113 height 36
